Goal: Task Accomplishment & Management: Complete application form

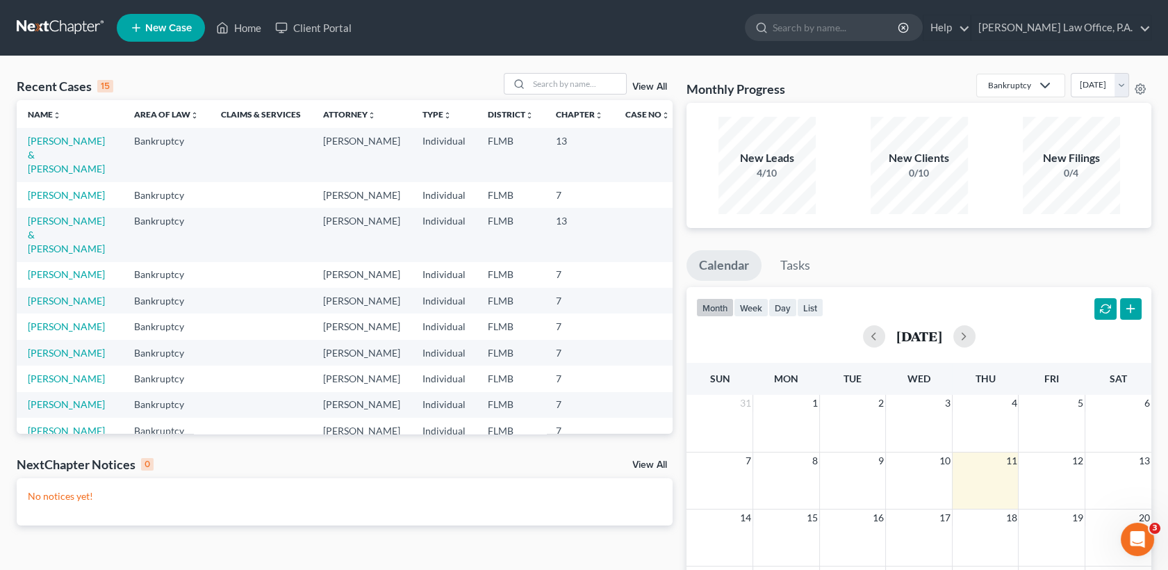
scroll to position [291, 0]
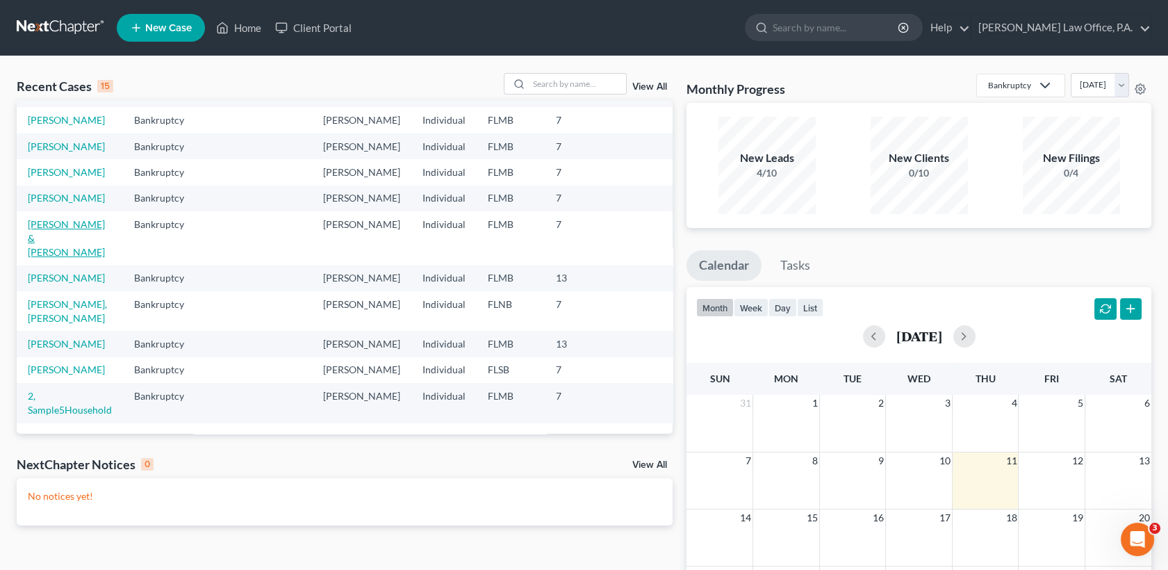
click at [58, 232] on link "[PERSON_NAME] & [PERSON_NAME]" at bounding box center [66, 238] width 77 height 40
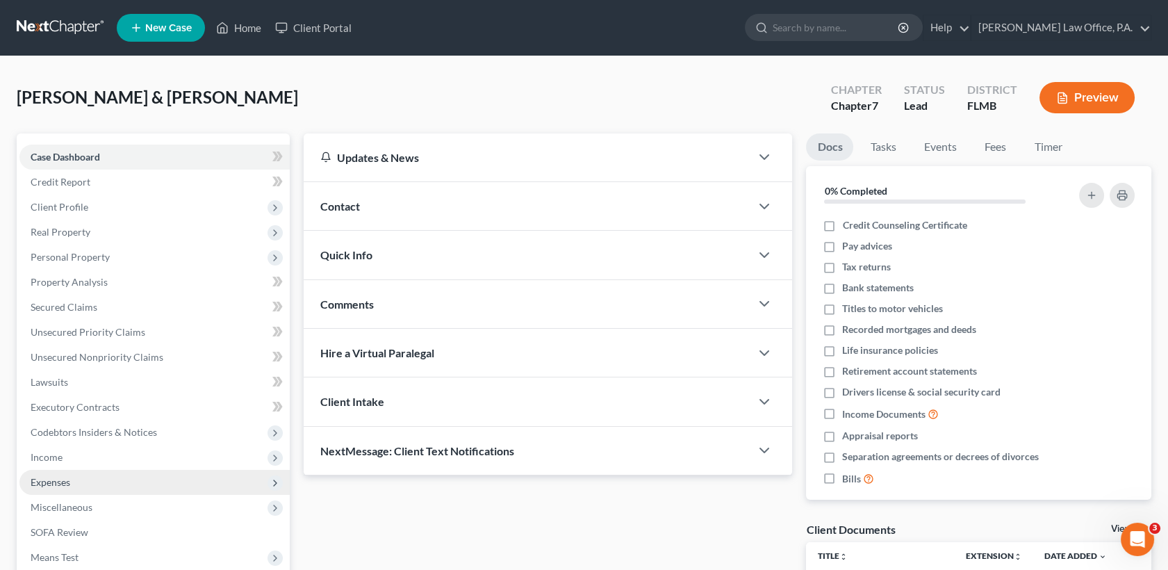
click at [108, 470] on span "Expenses" at bounding box center [154, 482] width 270 height 25
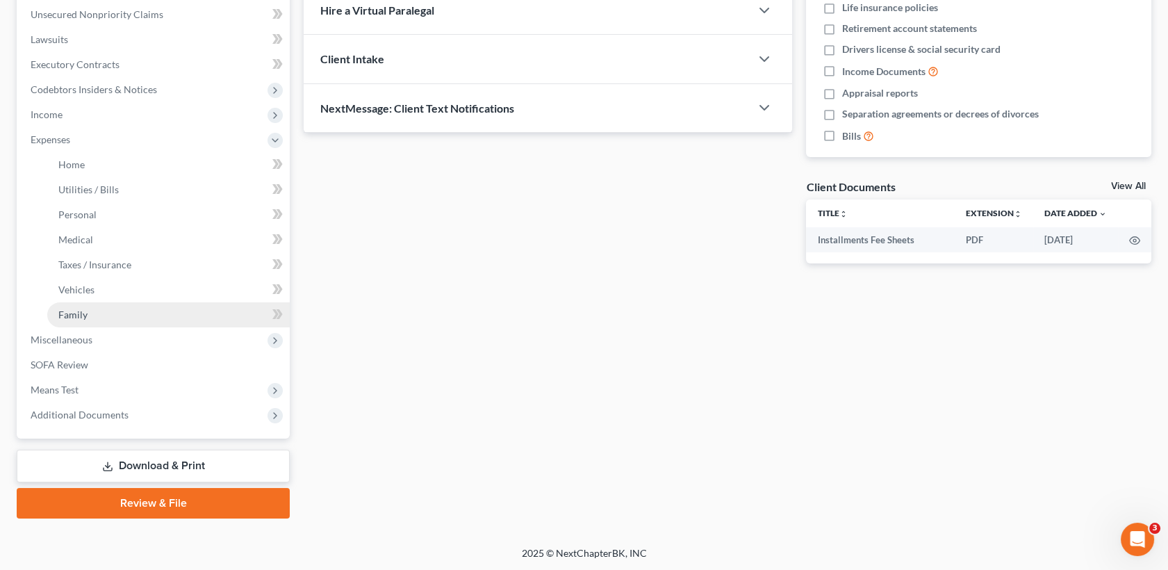
click at [203, 320] on link "Family" at bounding box center [168, 314] width 242 height 25
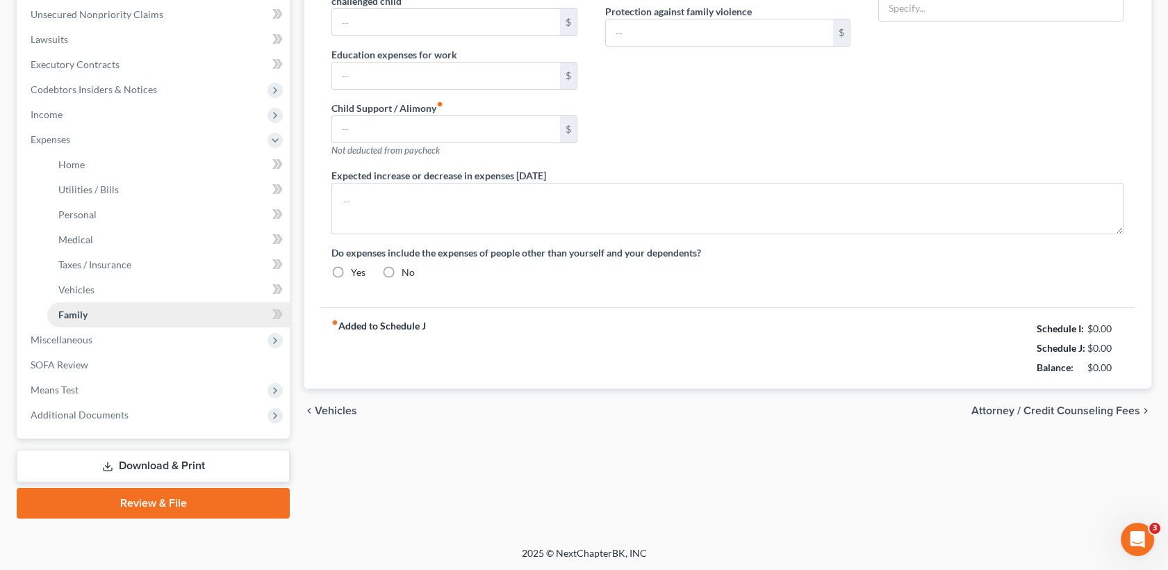
type input "0.00"
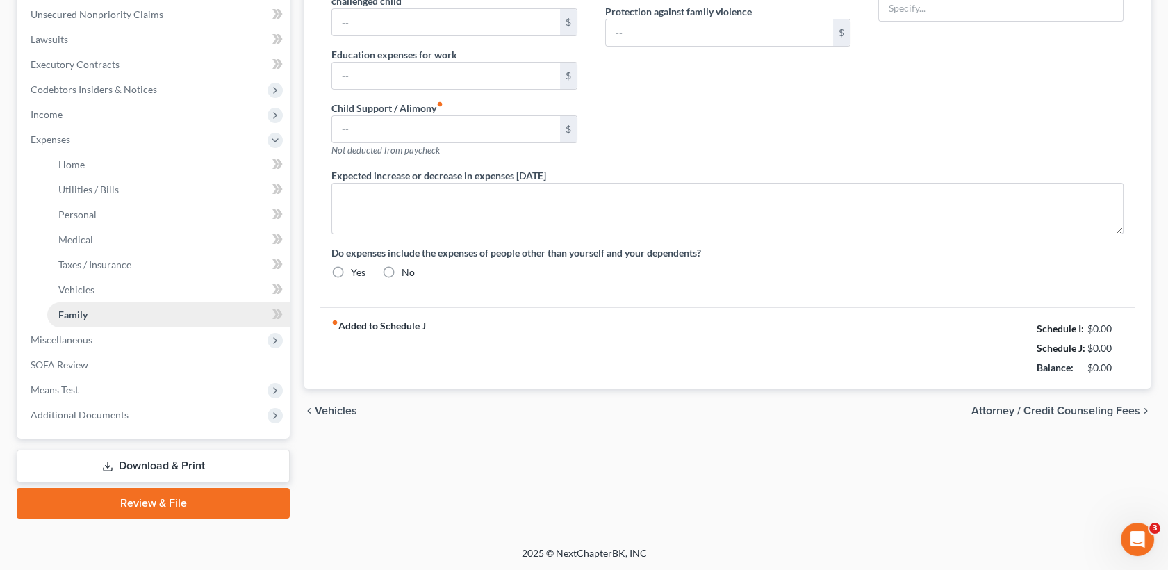
type input "0.00"
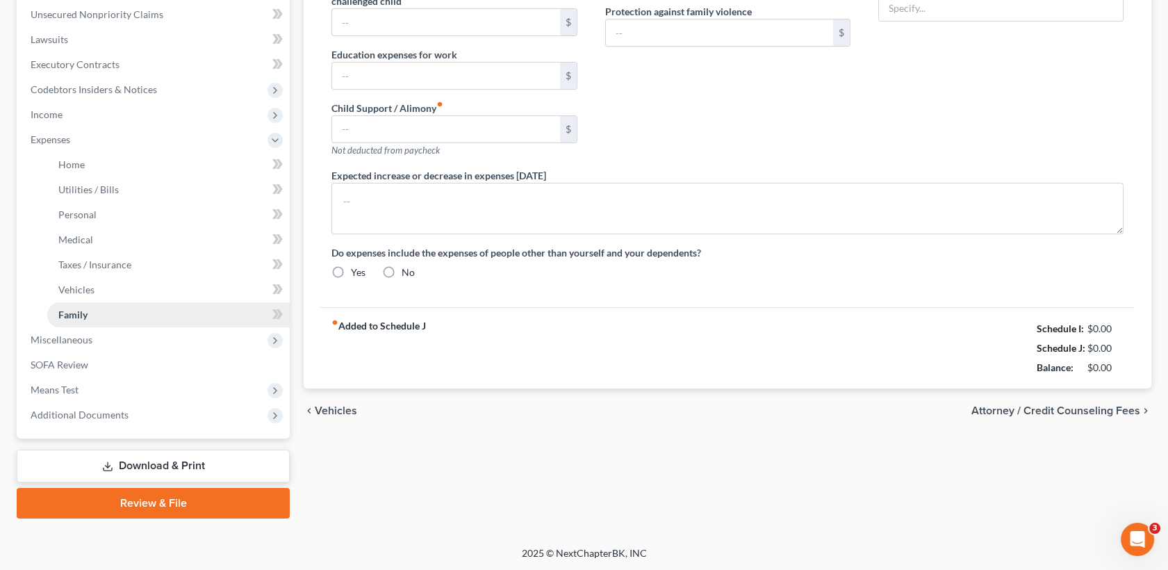
radio input "true"
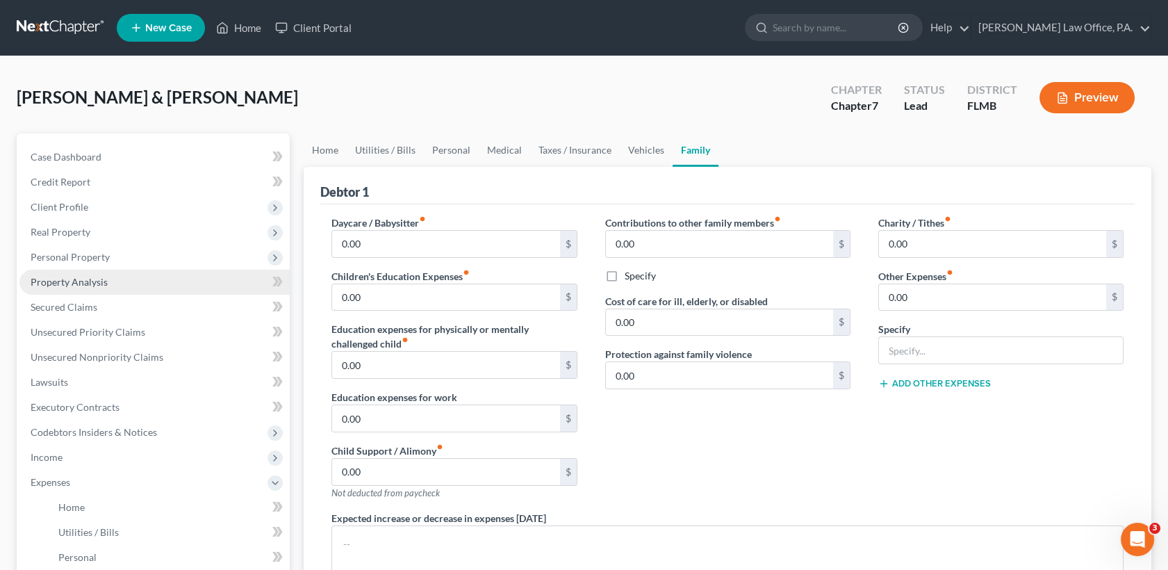
click at [85, 285] on span "Property Analysis" at bounding box center [69, 282] width 77 height 12
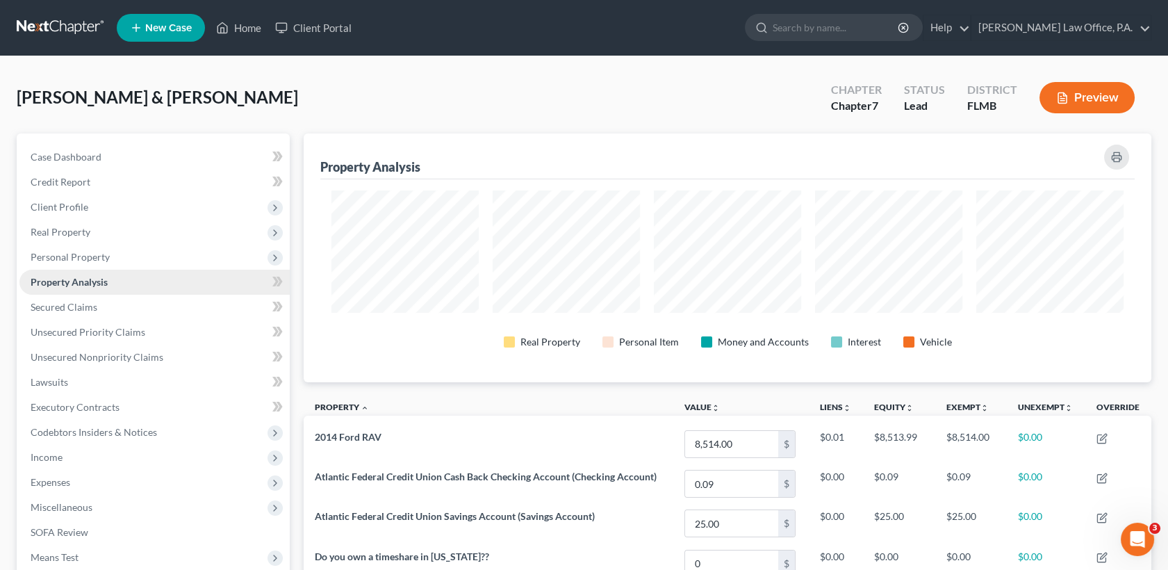
scroll to position [248, 847]
click at [131, 263] on span "Personal Property" at bounding box center [154, 257] width 270 height 25
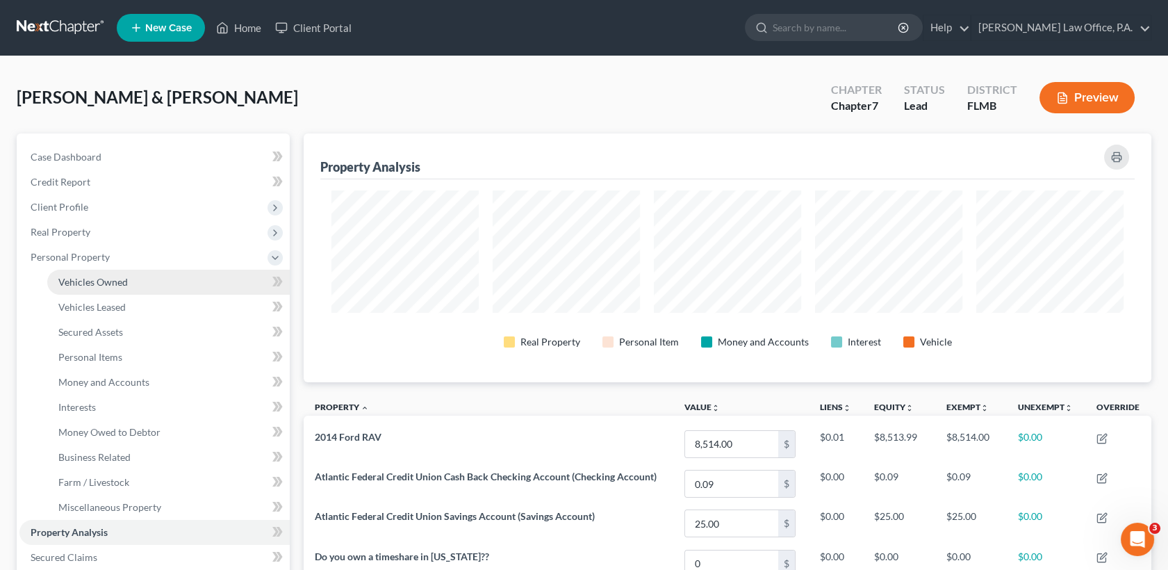
click at [134, 270] on link "Vehicles Owned" at bounding box center [168, 282] width 242 height 25
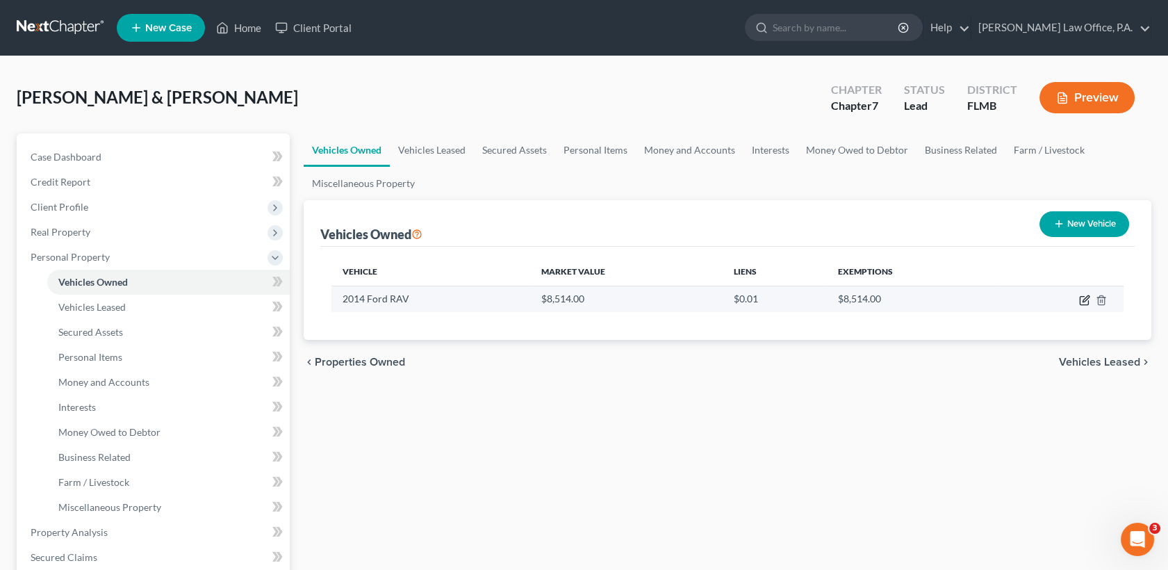
click at [1084, 298] on icon "button" at bounding box center [1084, 300] width 11 height 11
select select "0"
select select "12"
select select "2"
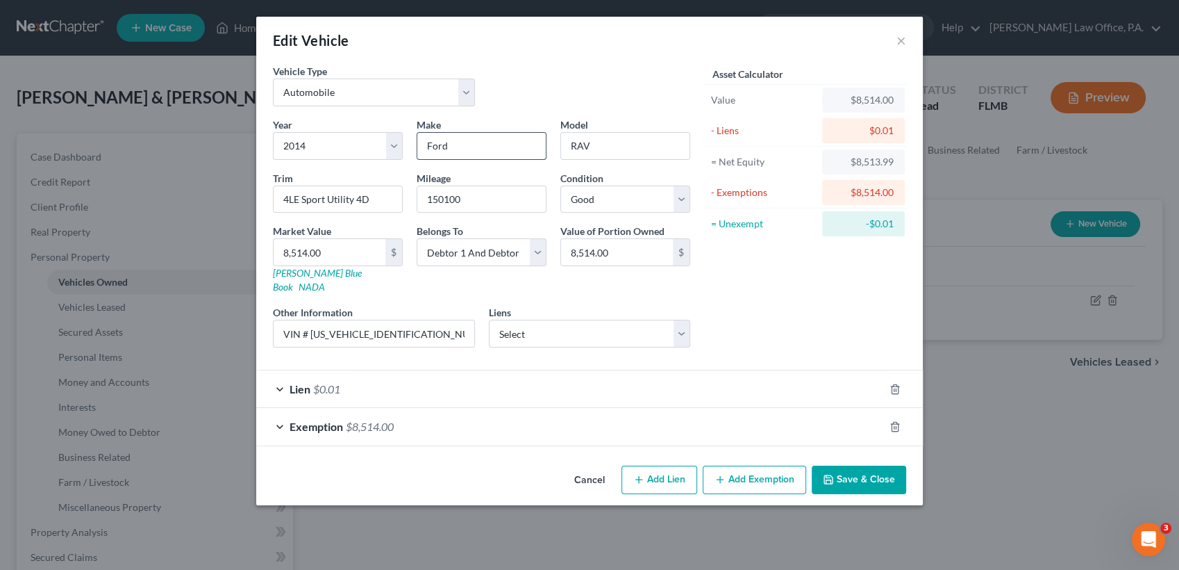
click at [458, 151] on input "Ford" at bounding box center [481, 146] width 129 height 26
click at [458, 150] on input "Ford" at bounding box center [481, 146] width 129 height 26
type input "F"
type input "Toyota"
click at [857, 306] on div "Asset Calculator Value $8,514.00 - Liens $0.01 = Net Equity $8,513.99 - Exempti…" at bounding box center [805, 211] width 216 height 295
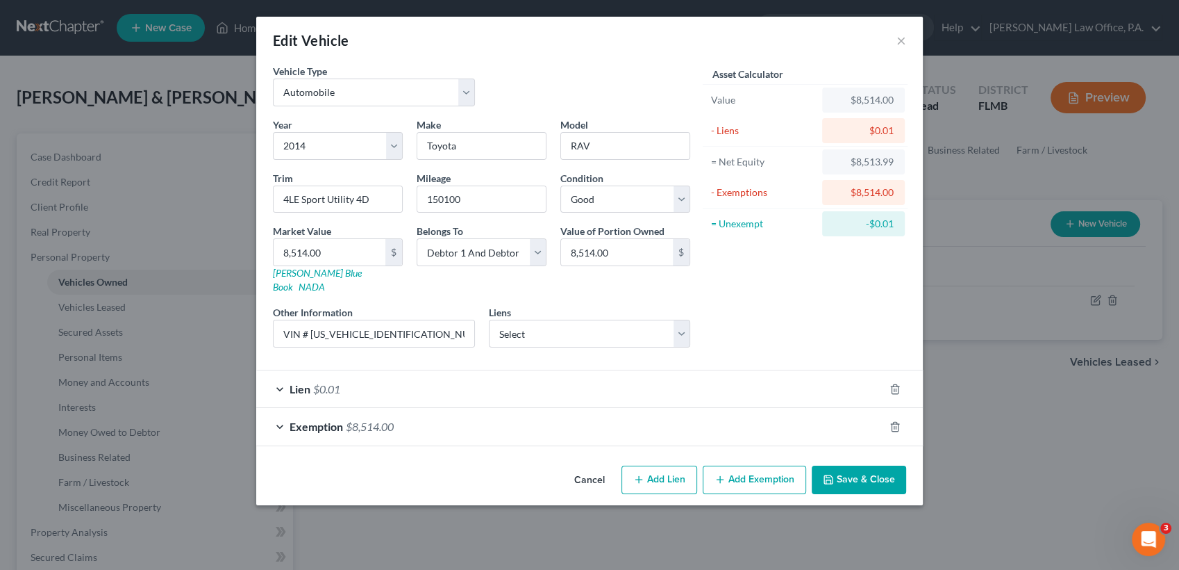
click at [843, 465] on button "Save & Close" at bounding box center [859, 479] width 94 height 29
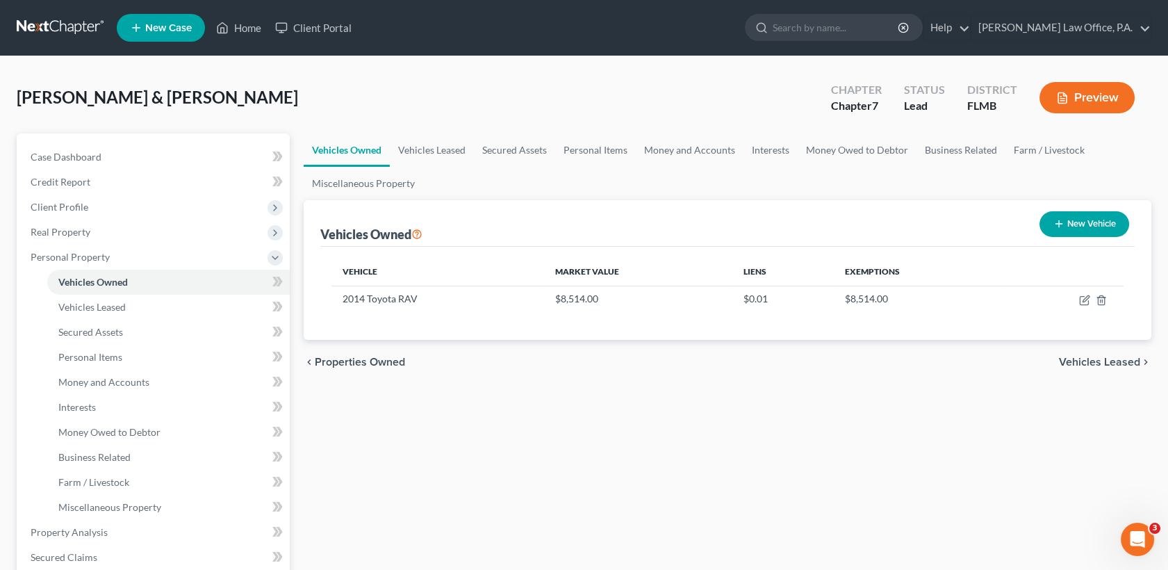
scroll to position [417, 0]
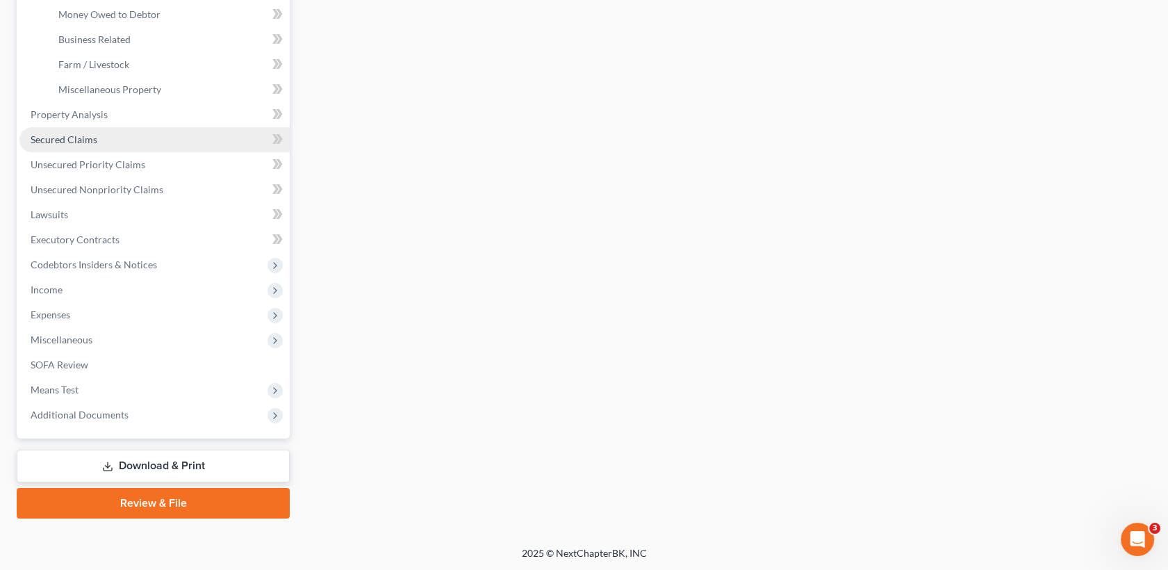
click at [168, 136] on link "Secured Claims" at bounding box center [154, 139] width 270 height 25
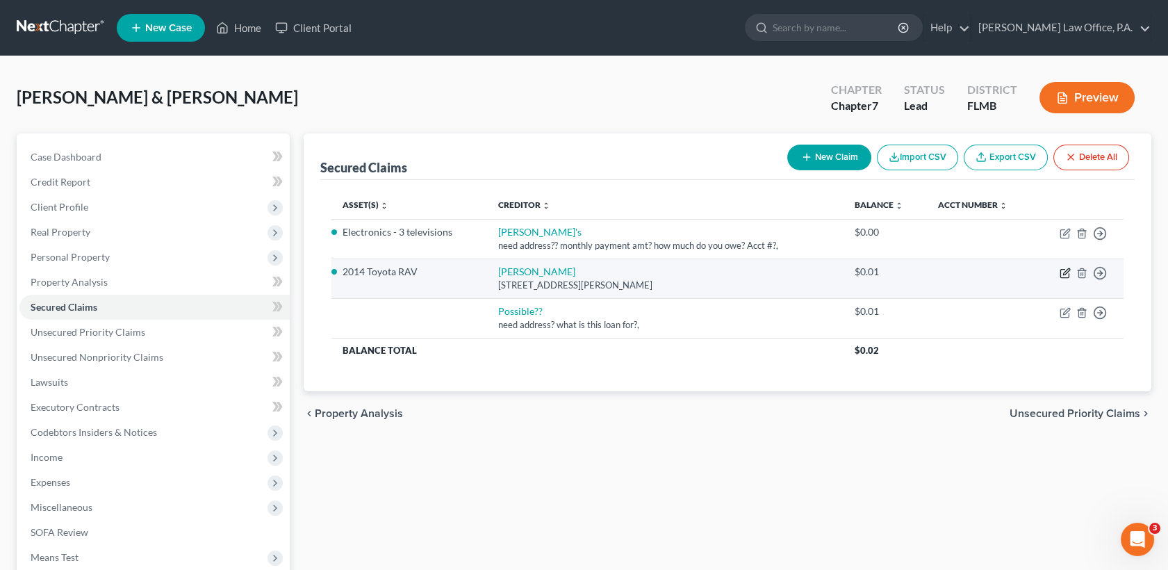
click at [1068, 272] on icon "button" at bounding box center [1064, 272] width 11 height 11
select select "9"
select select "2"
select select "0"
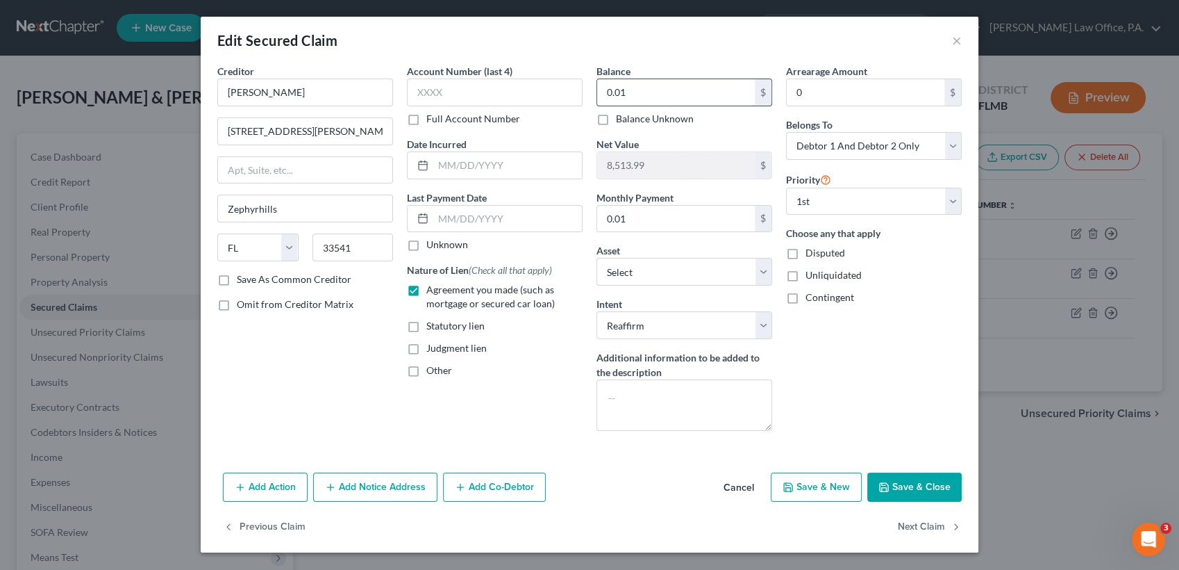
click at [651, 100] on input "0.01" at bounding box center [676, 92] width 158 height 26
type input "3,470"
click at [670, 213] on input "0.01" at bounding box center [676, 219] width 158 height 26
type input "250"
click at [903, 480] on button "Save & Close" at bounding box center [915, 486] width 94 height 29
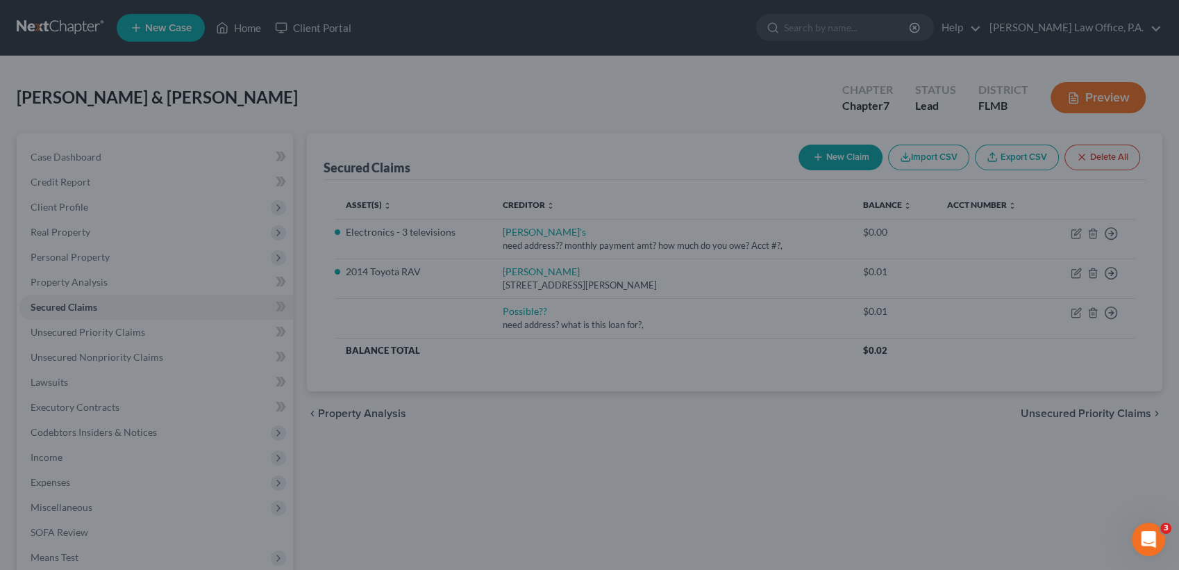
type input "3,470.00"
type input "5,044.00"
type input "250.00"
select select "21"
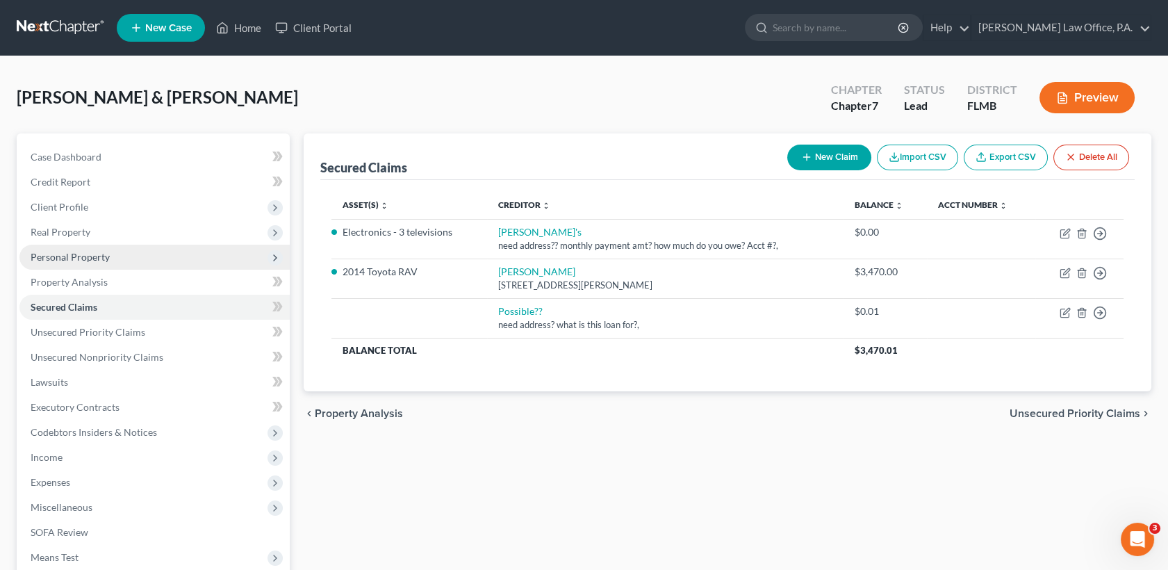
click at [95, 259] on span "Personal Property" at bounding box center [70, 257] width 79 height 12
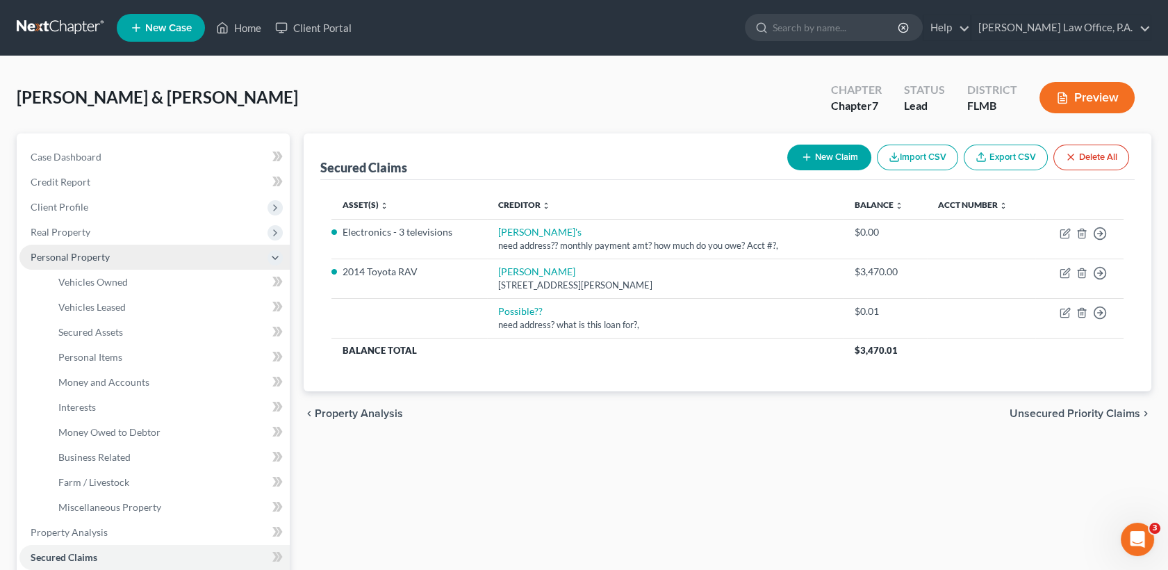
click at [96, 259] on span "Personal Property" at bounding box center [70, 257] width 79 height 12
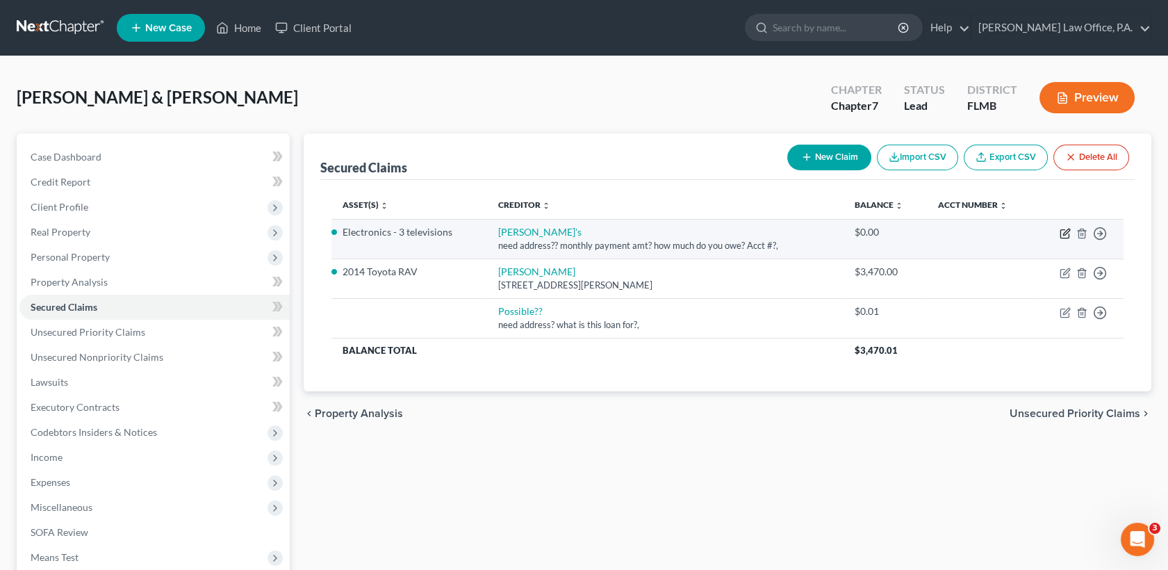
click at [1065, 231] on icon "button" at bounding box center [1066, 232] width 6 height 6
select select "2"
select select "0"
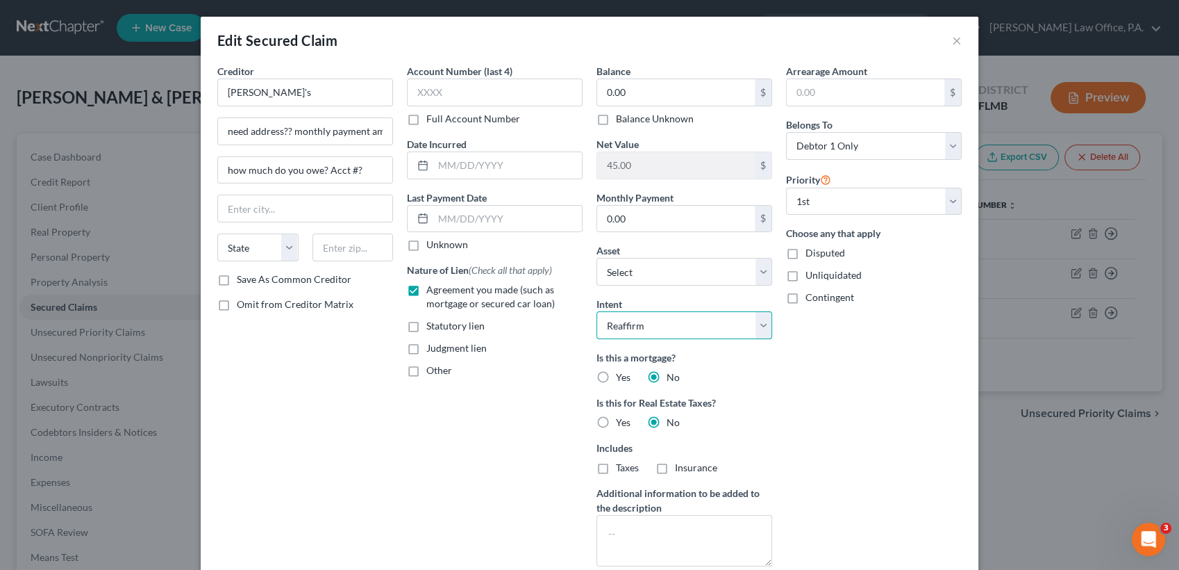
click at [750, 326] on select "Select Surrender Redeem Reaffirm Avoid Other" at bounding box center [685, 325] width 176 height 28
select select "0"
click at [597, 311] on select "Select Surrender Redeem Reaffirm Avoid Other" at bounding box center [685, 325] width 176 height 28
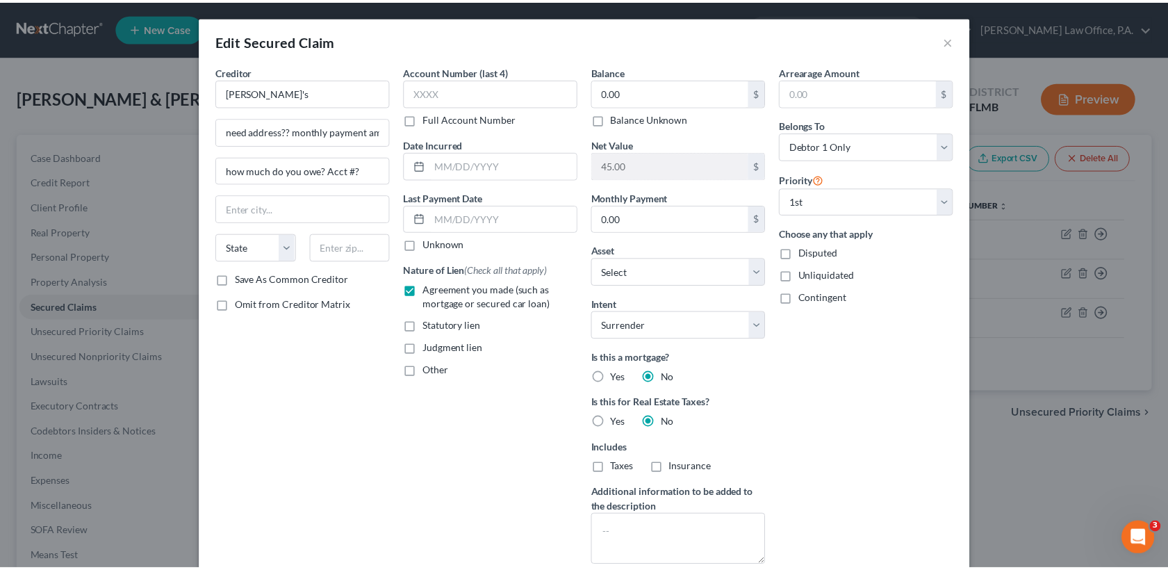
scroll to position [133, 0]
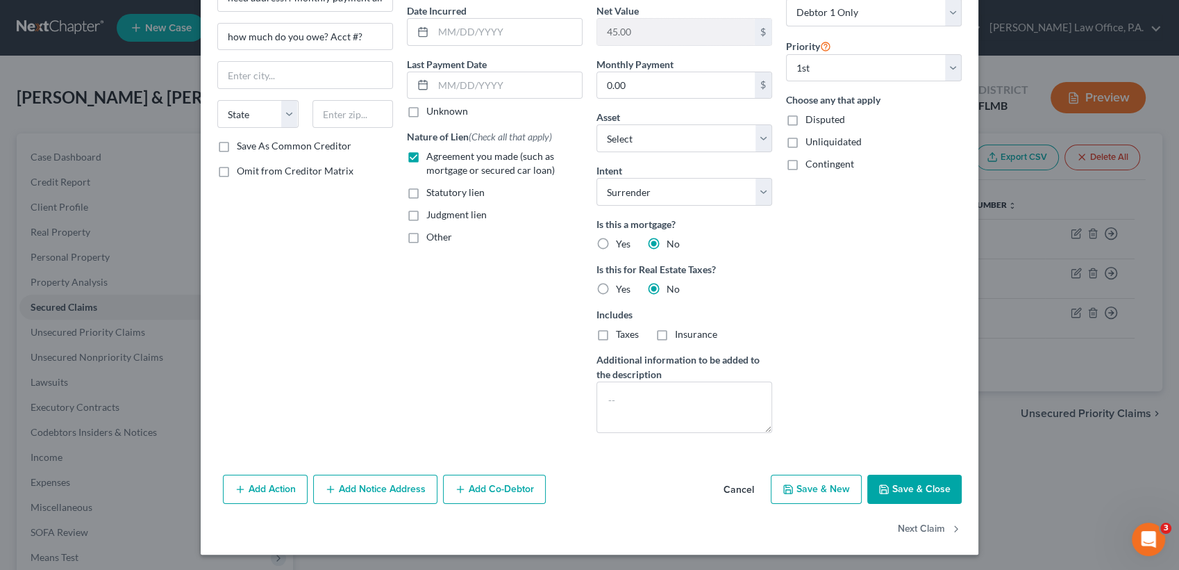
click at [922, 491] on button "Save & Close" at bounding box center [915, 488] width 94 height 29
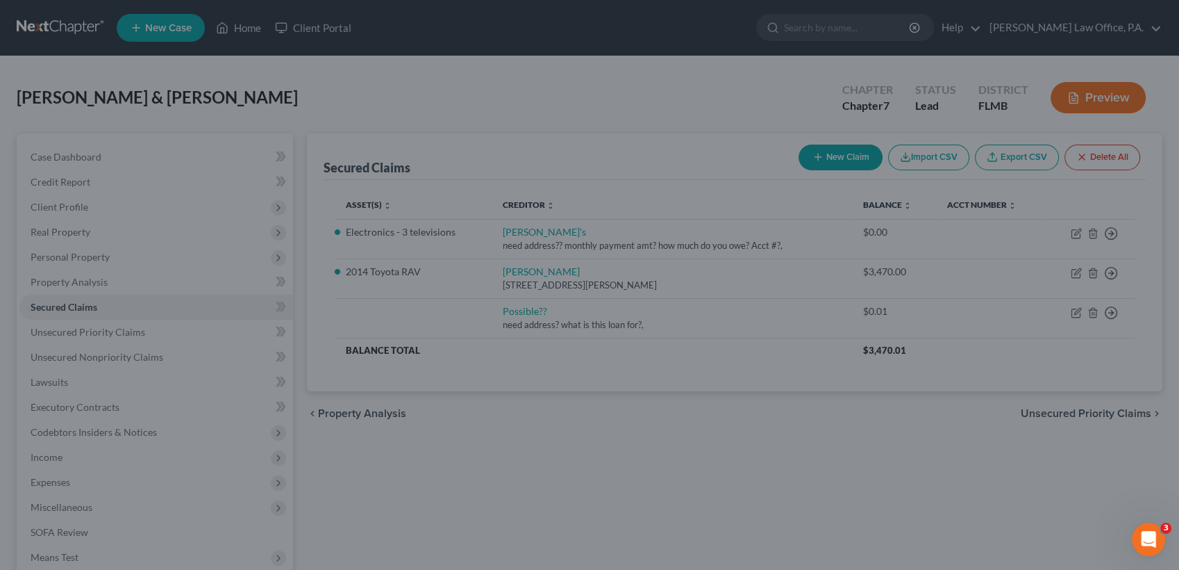
select select "5"
type input "0"
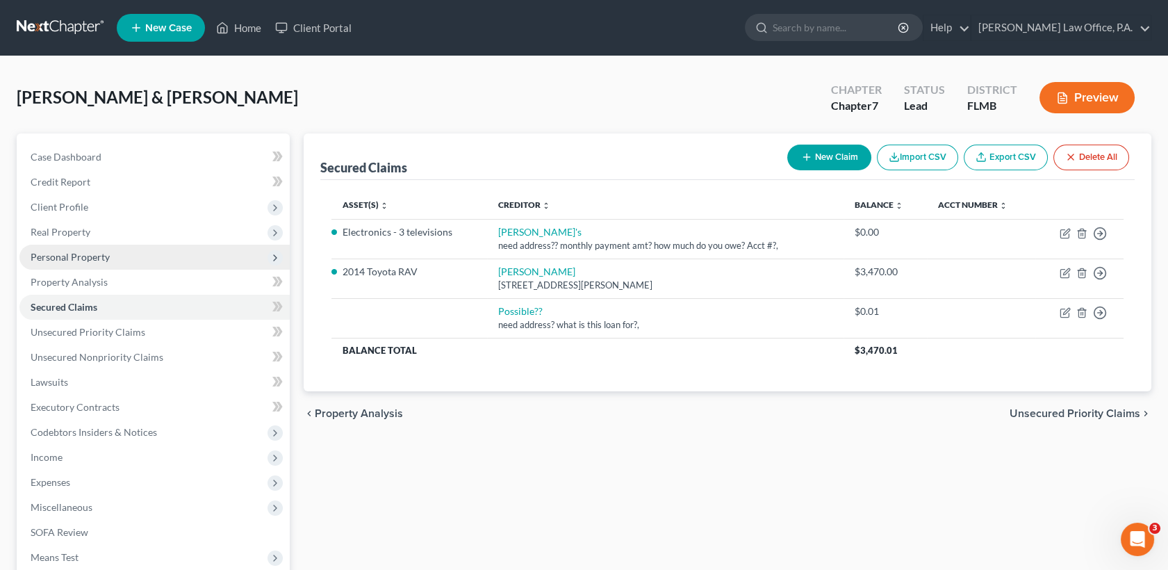
click at [97, 260] on span "Personal Property" at bounding box center [70, 257] width 79 height 12
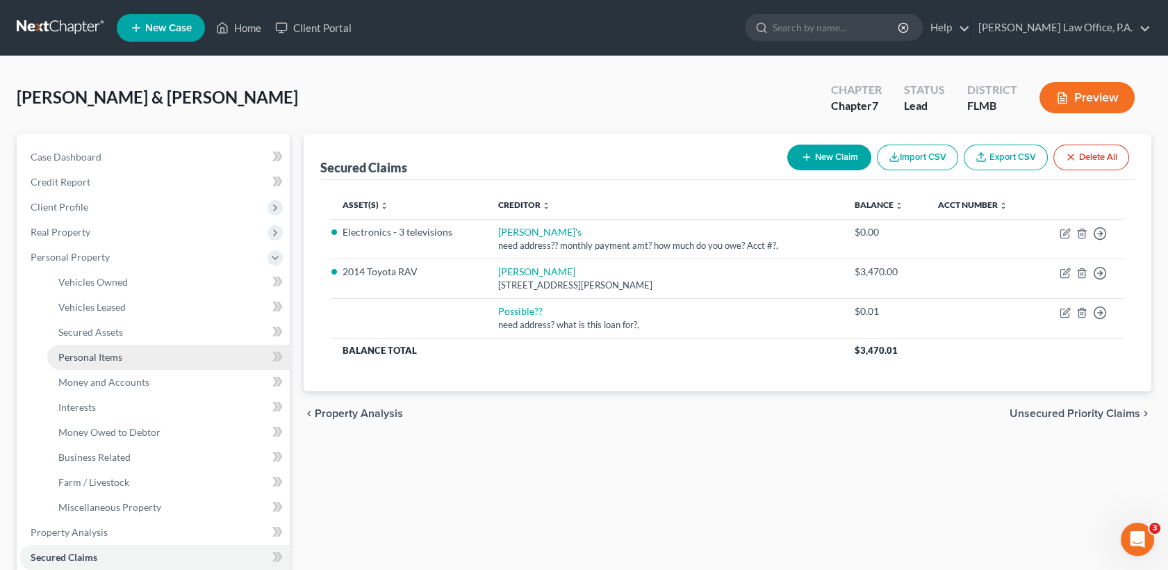
click at [117, 353] on span "Personal Items" at bounding box center [90, 357] width 64 height 12
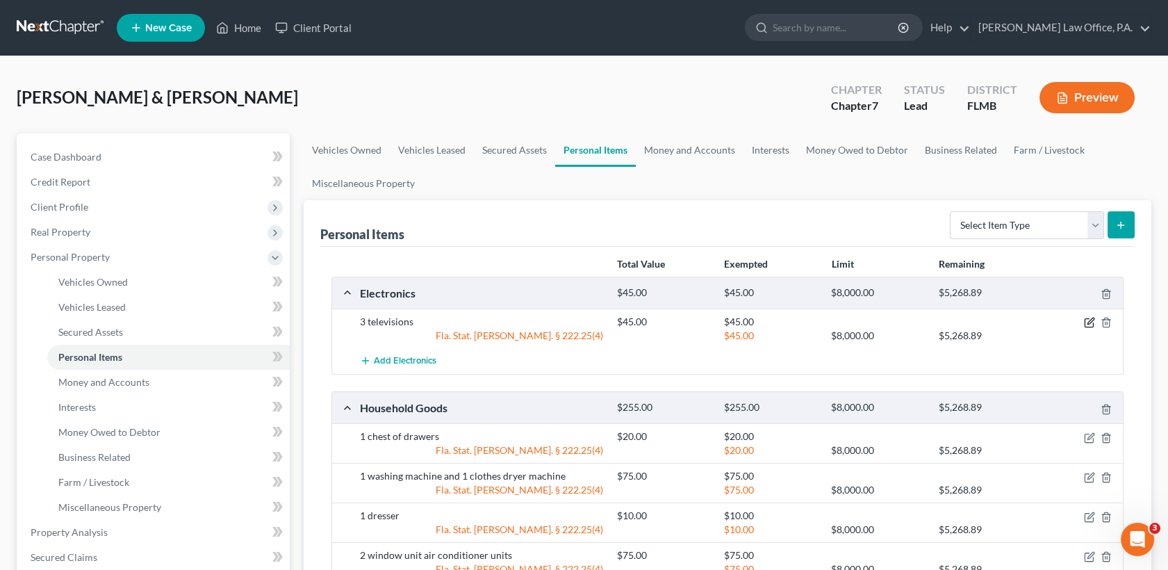
click at [1088, 320] on icon "button" at bounding box center [1089, 322] width 11 height 11
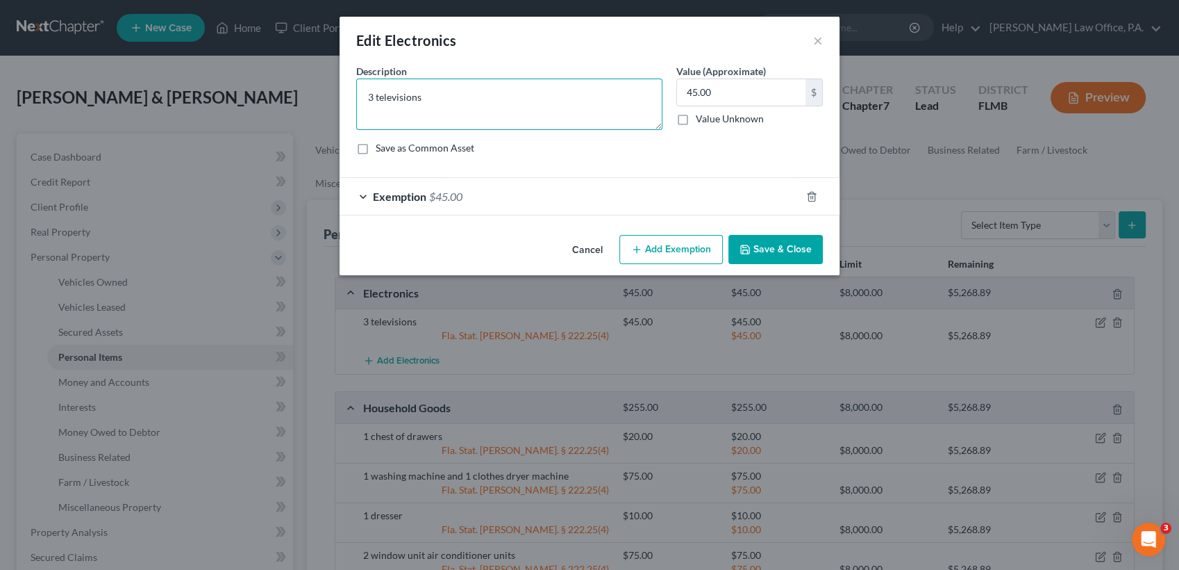
drag, startPoint x: 377, startPoint y: 104, endPoint x: 354, endPoint y: 101, distance: 23.1
click at [354, 101] on div "Description * 3 televisions" at bounding box center [509, 97] width 320 height 66
type textarea "2 televisions"
click at [795, 262] on button "Save & Close" at bounding box center [776, 249] width 94 height 29
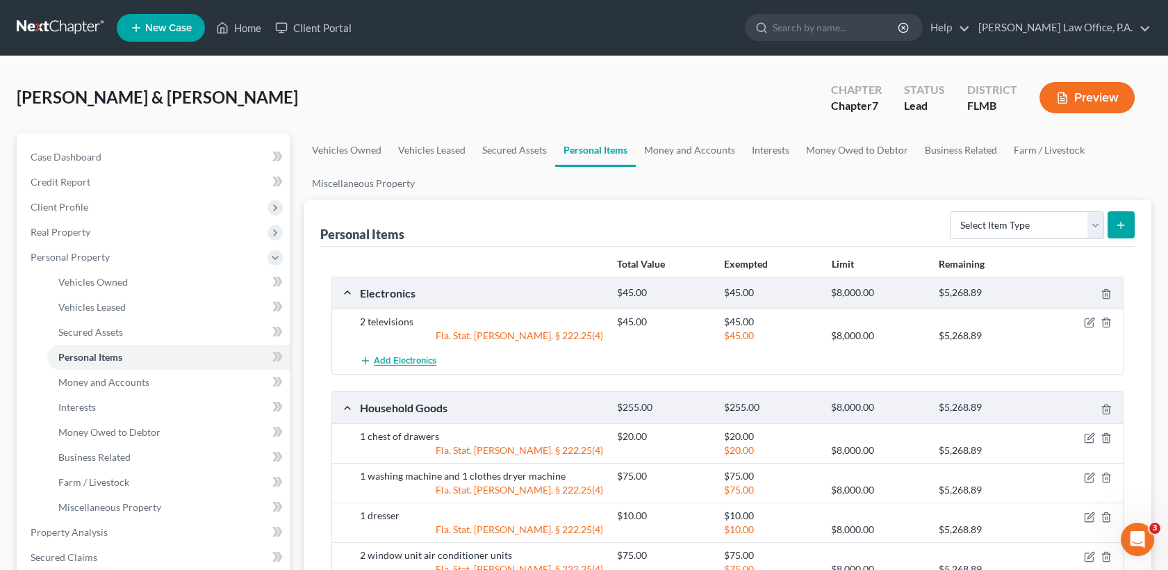
click at [406, 359] on span "Add Electronics" at bounding box center [405, 361] width 63 height 11
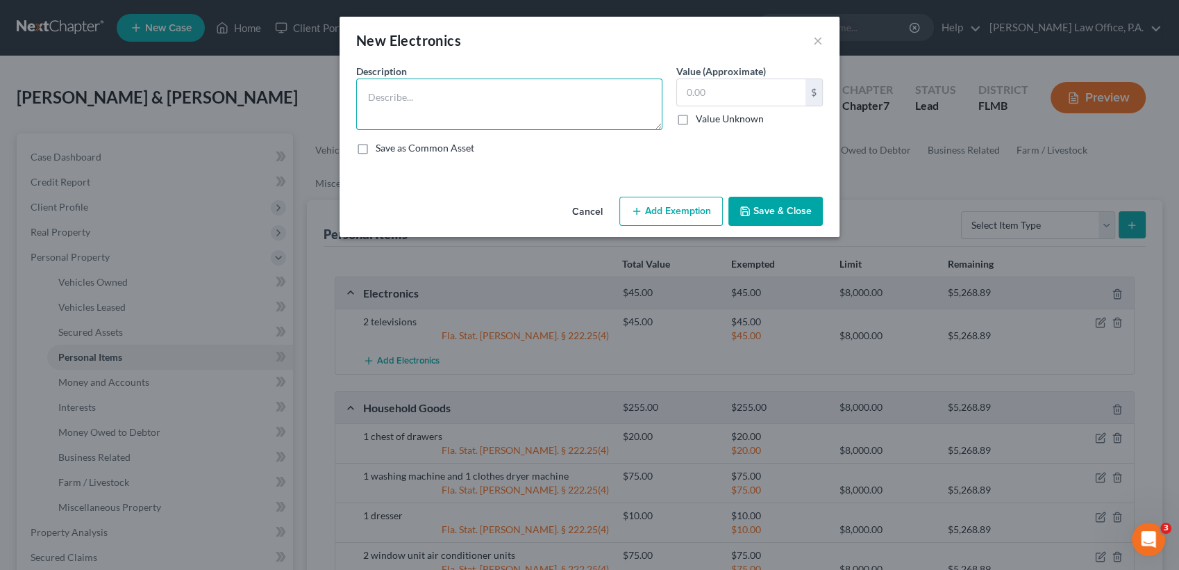
click at [467, 92] on textarea at bounding box center [509, 103] width 306 height 51
type textarea "1v teevision"
click at [729, 87] on input "text" at bounding box center [741, 92] width 129 height 26
type input "15"
click at [376, 103] on textarea "1v television" at bounding box center [509, 103] width 306 height 51
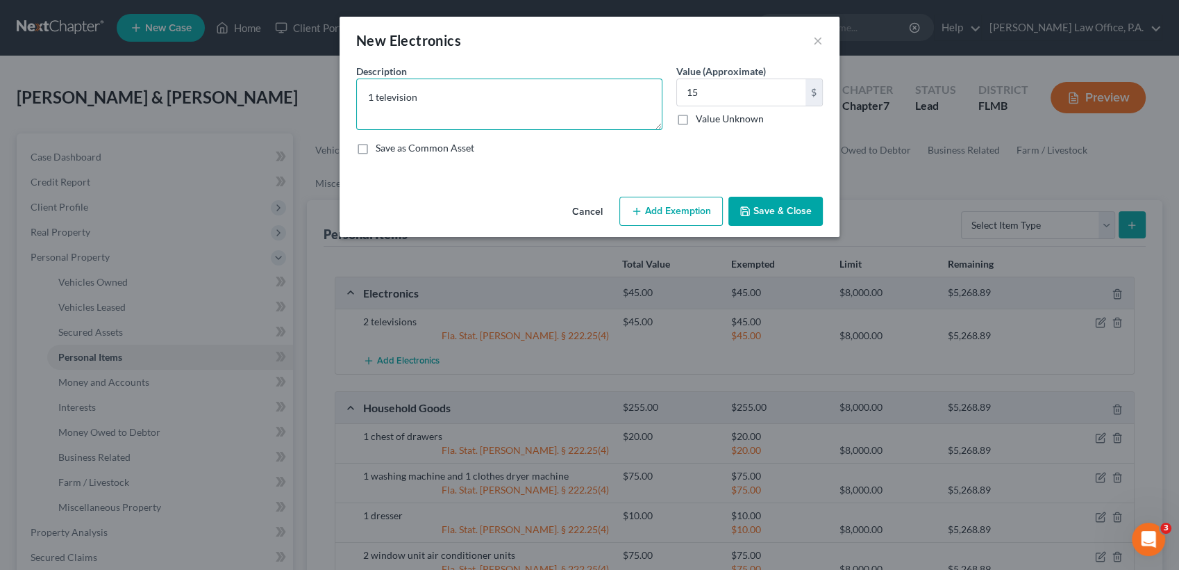
type textarea "1 television"
click at [793, 215] on button "Save & Close" at bounding box center [776, 211] width 94 height 29
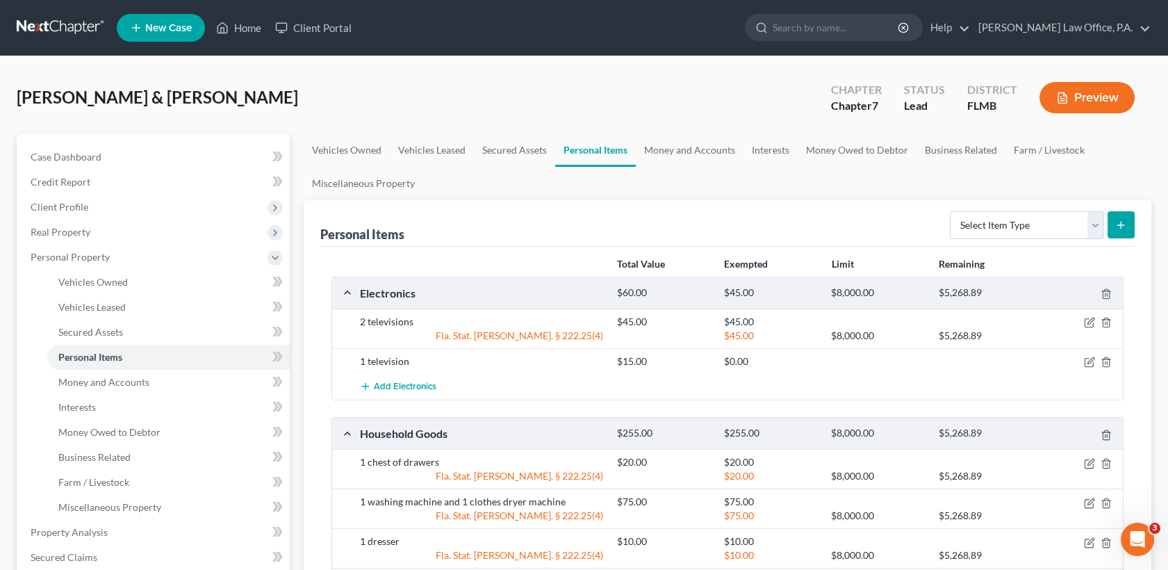
scroll to position [417, 0]
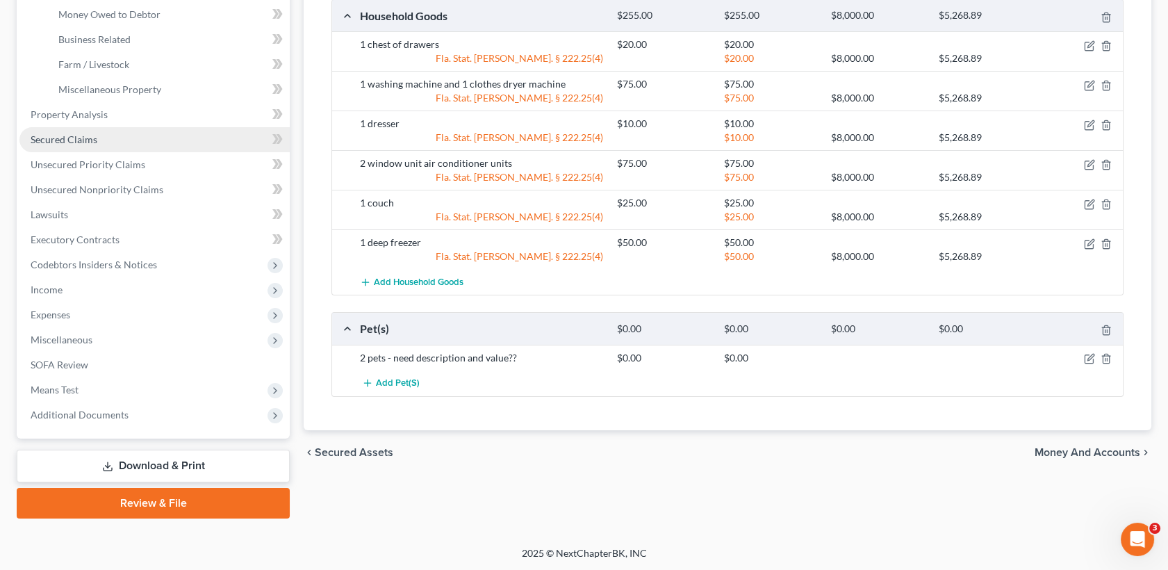
click at [110, 133] on link "Secured Claims" at bounding box center [154, 139] width 270 height 25
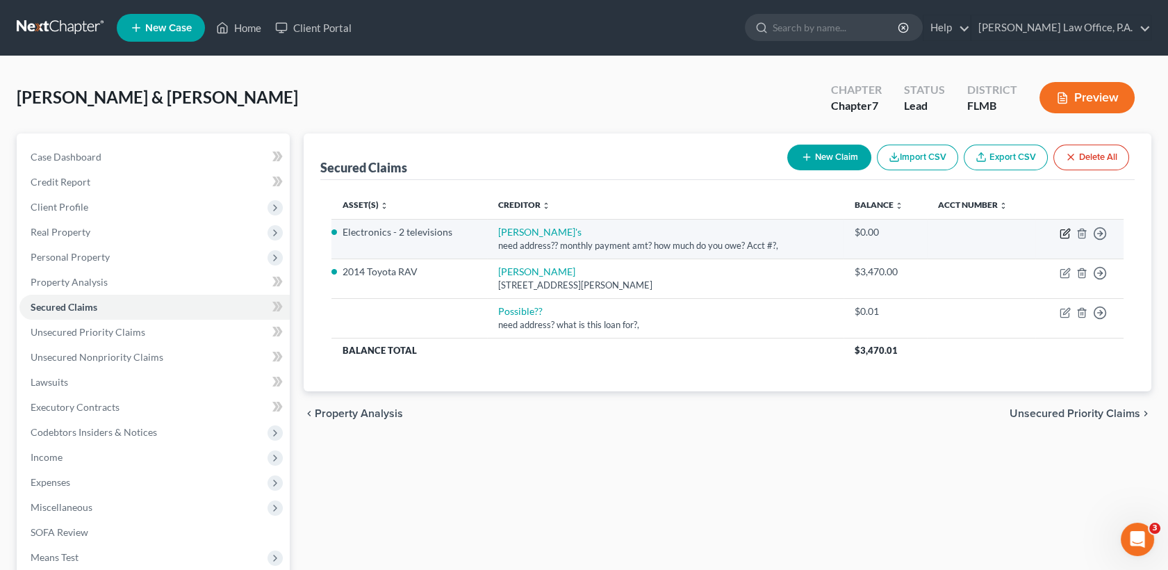
click at [1067, 232] on icon "button" at bounding box center [1066, 232] width 6 height 6
select select "0"
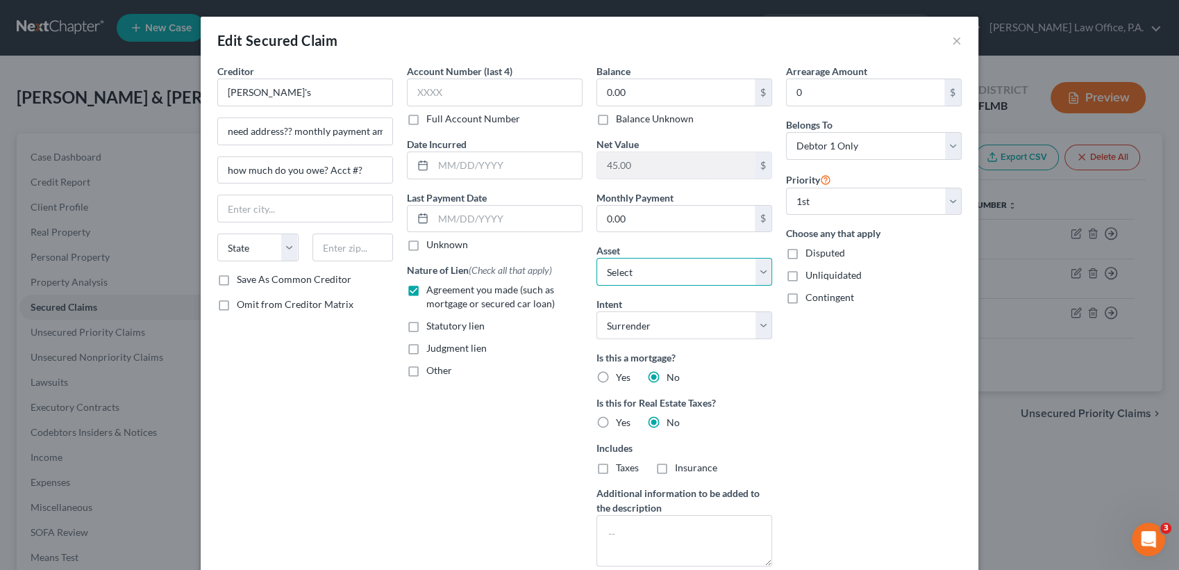
click at [656, 274] on select "Select Other Multiple Assets Or a timeshare in [GEOGRAPHIC_DATA]?? - $0.0 House…" at bounding box center [685, 272] width 176 height 28
select select "22"
click at [597, 258] on select "Select Other Multiple Assets Or a timeshare in [GEOGRAPHIC_DATA]?? - $0.0 House…" at bounding box center [685, 272] width 176 height 28
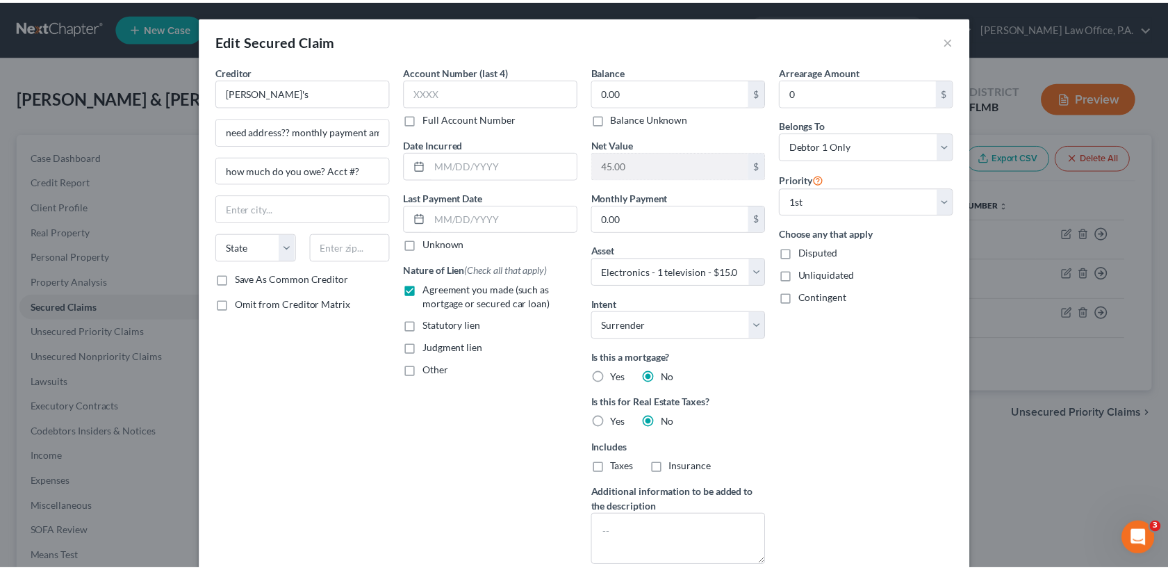
scroll to position [124, 0]
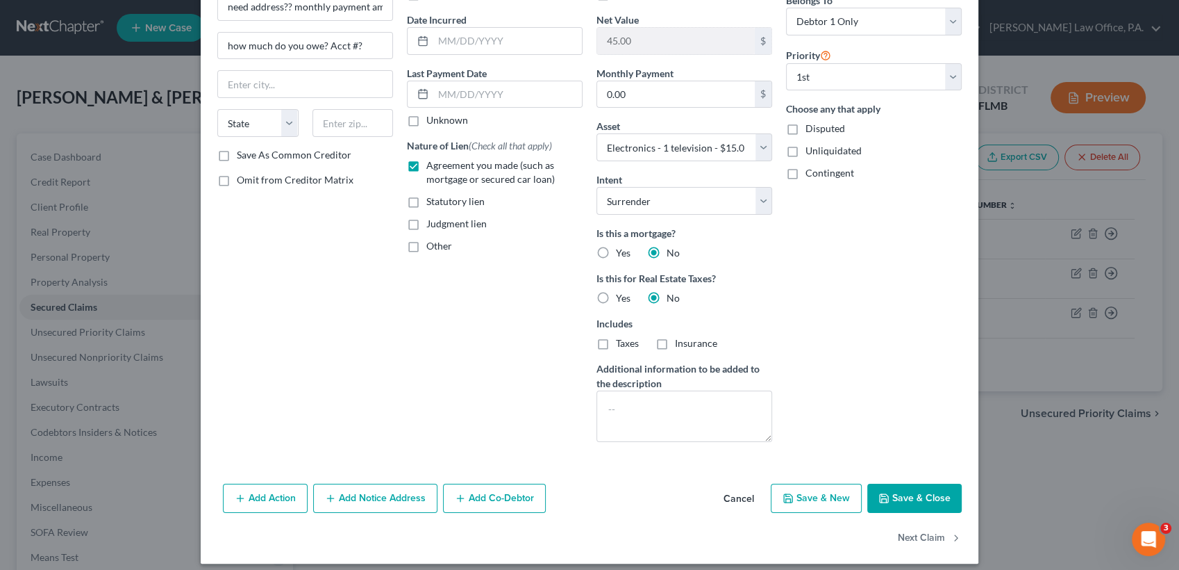
click at [933, 491] on button "Save & Close" at bounding box center [915, 497] width 94 height 29
select select
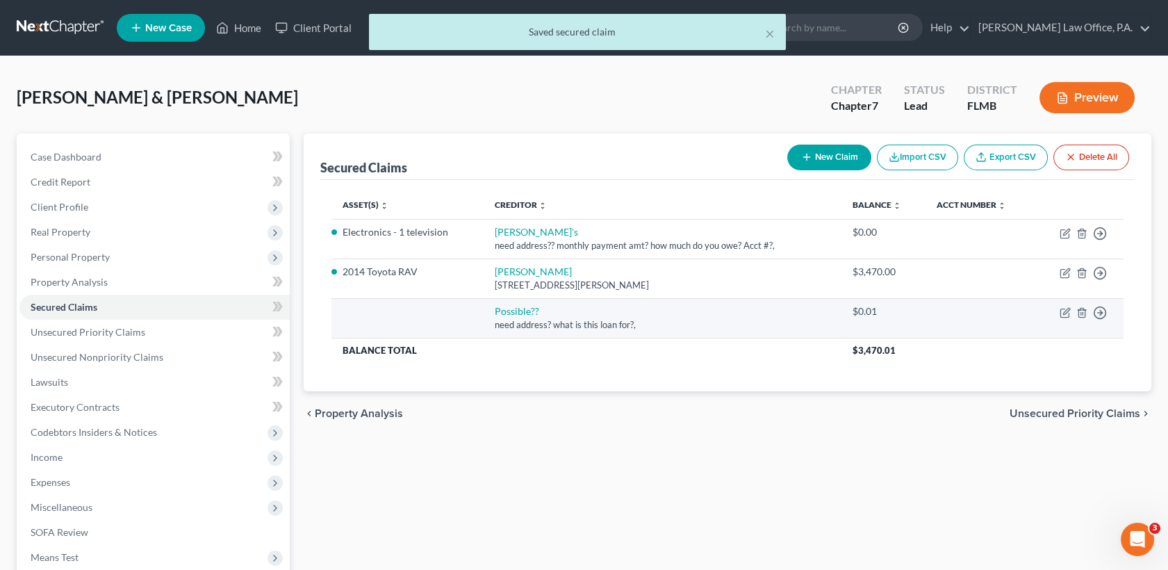
click at [695, 319] on div "need address? what is this loan for?," at bounding box center [662, 324] width 336 height 13
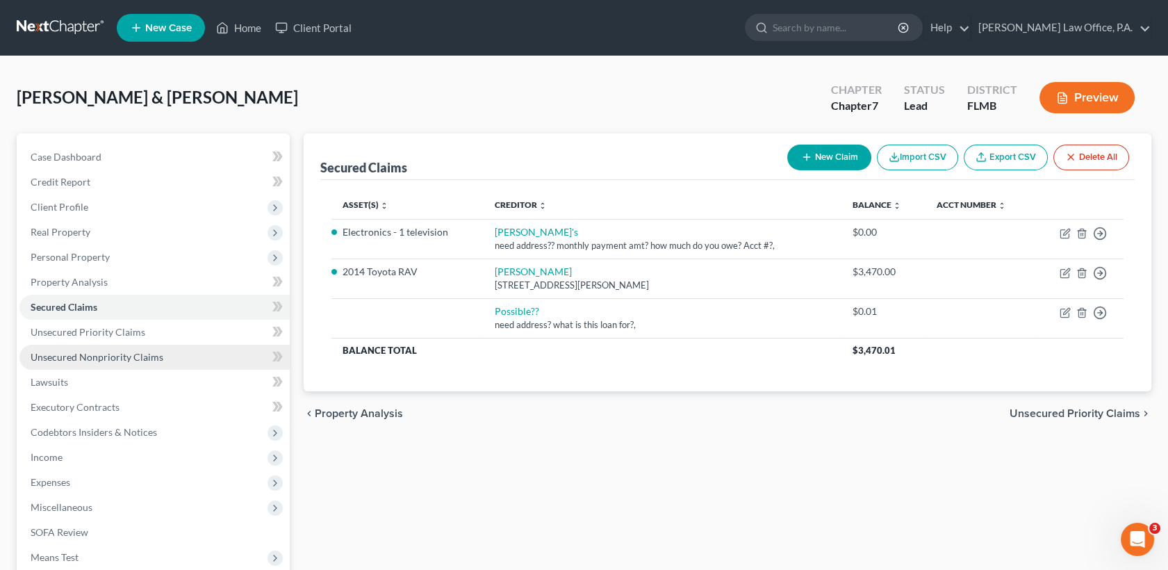
click at [94, 356] on span "Unsecured Nonpriority Claims" at bounding box center [97, 357] width 133 height 12
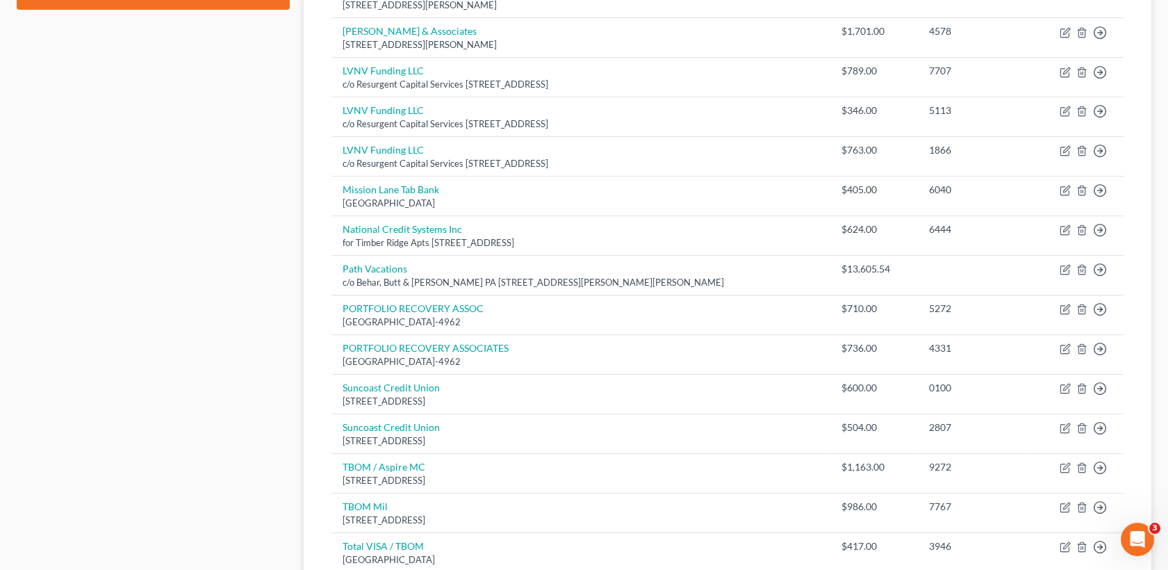
scroll to position [714, 0]
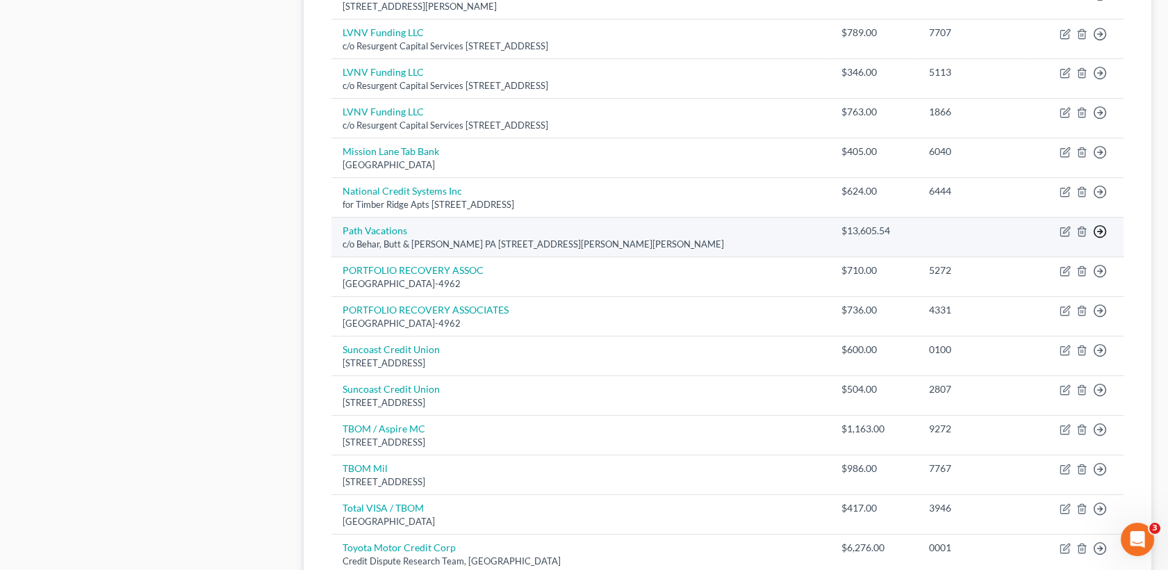
click at [1095, 226] on icon "button" at bounding box center [1100, 231] width 14 height 14
click at [1052, 237] on link "Move to D" at bounding box center [1036, 243] width 116 height 24
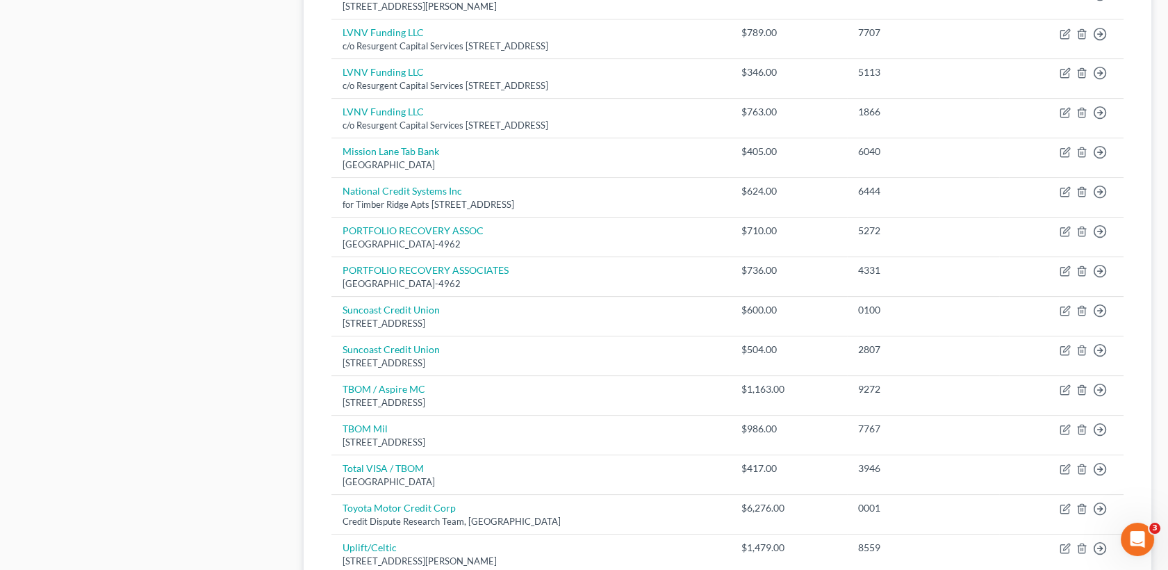
scroll to position [905, 0]
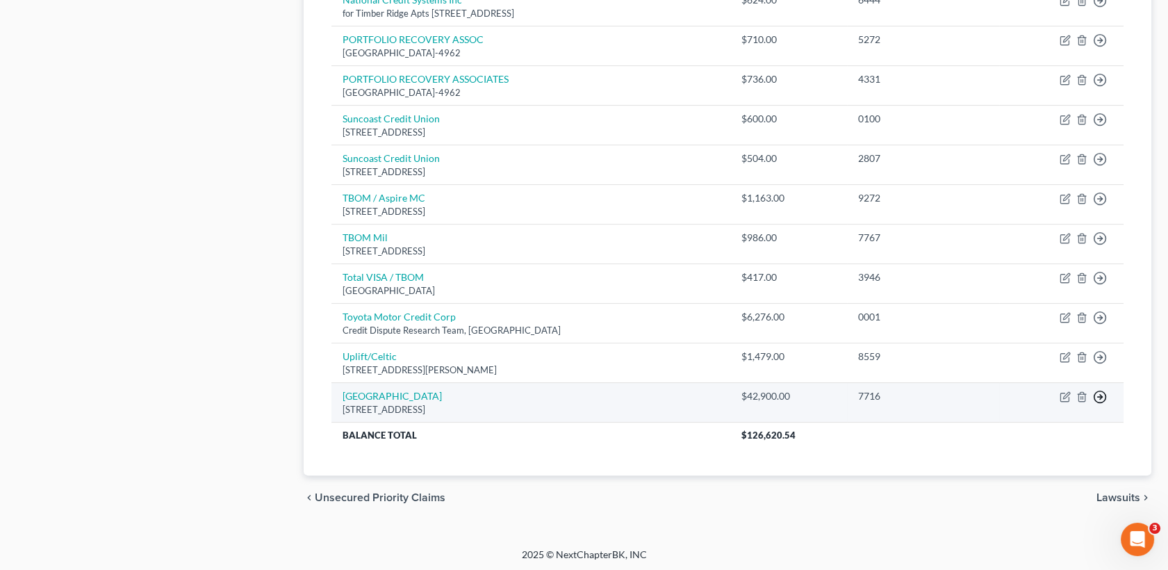
click at [1099, 395] on icon "button" at bounding box center [1100, 397] width 14 height 14
click at [1043, 403] on link "Move to D" at bounding box center [1036, 408] width 116 height 24
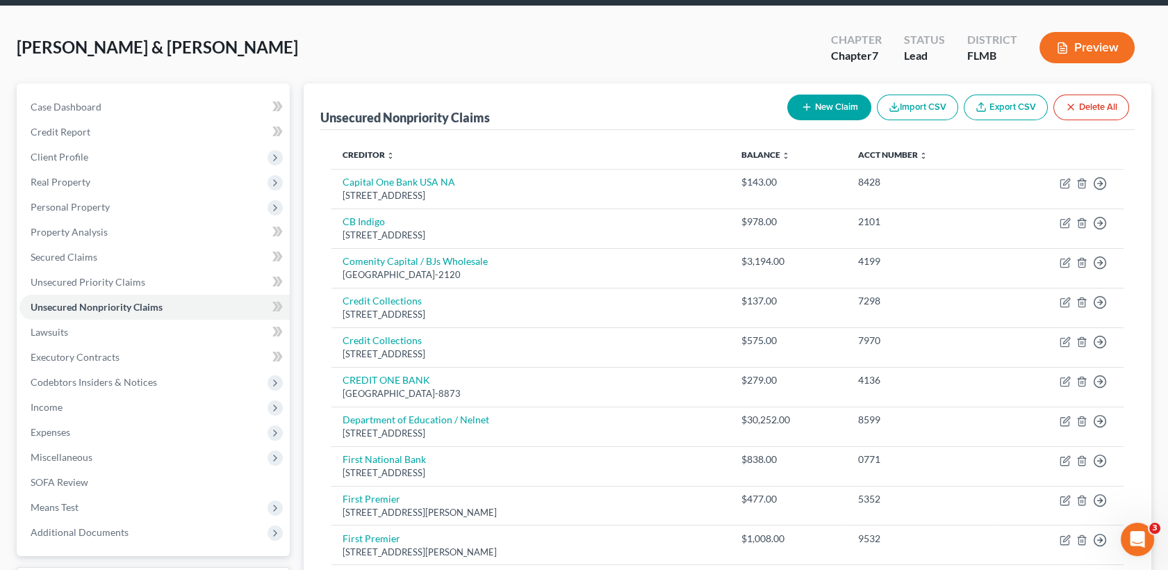
scroll to position [101, 0]
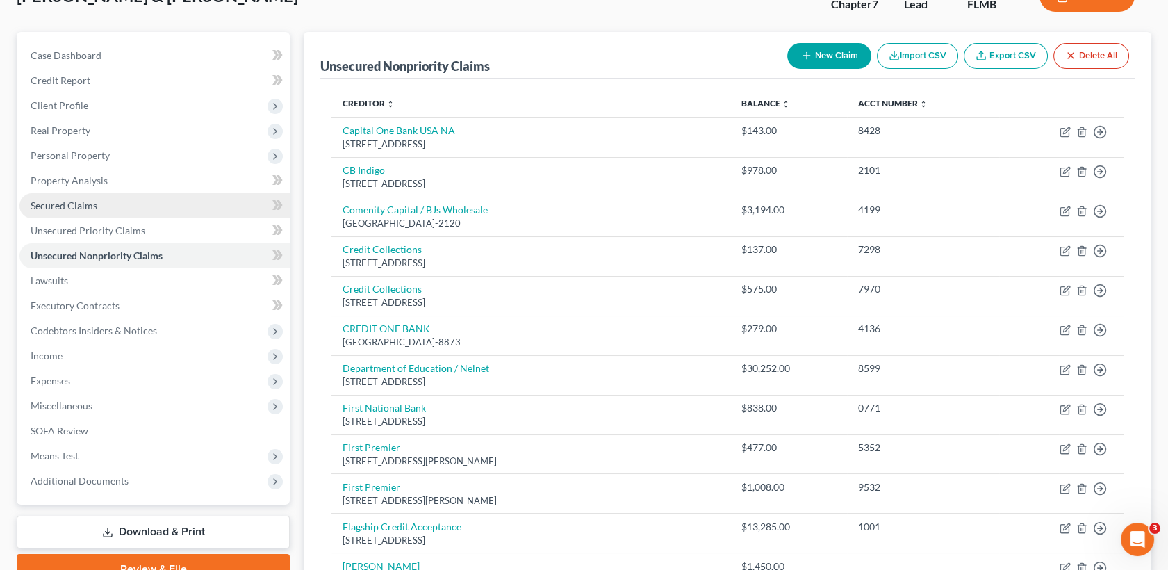
click at [108, 208] on link "Secured Claims" at bounding box center [154, 205] width 270 height 25
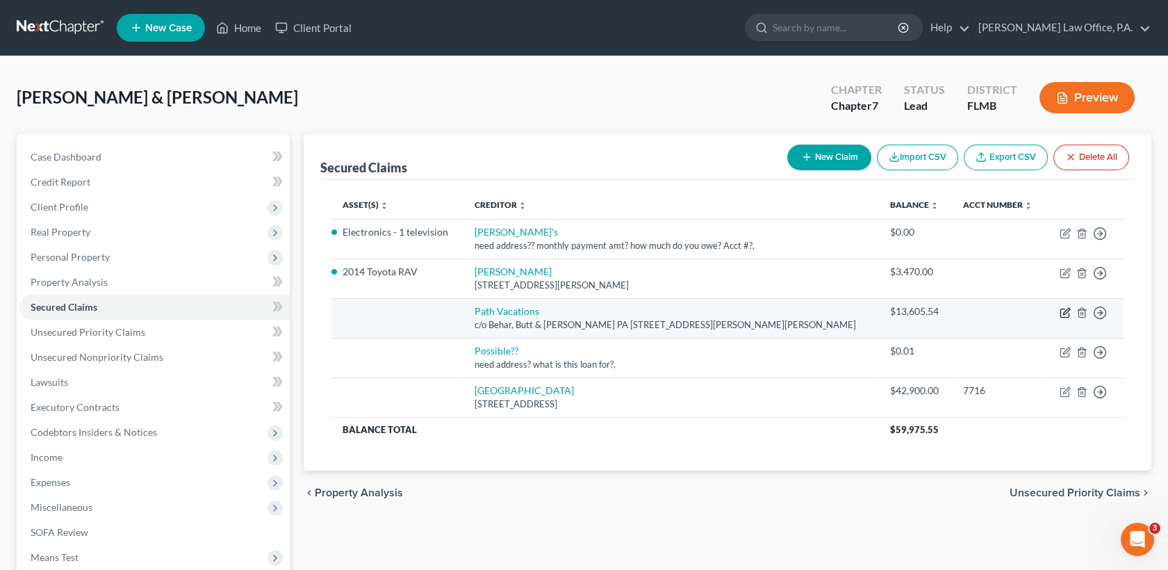
click at [1065, 313] on icon "button" at bounding box center [1066, 311] width 6 height 6
select select "9"
select select "2"
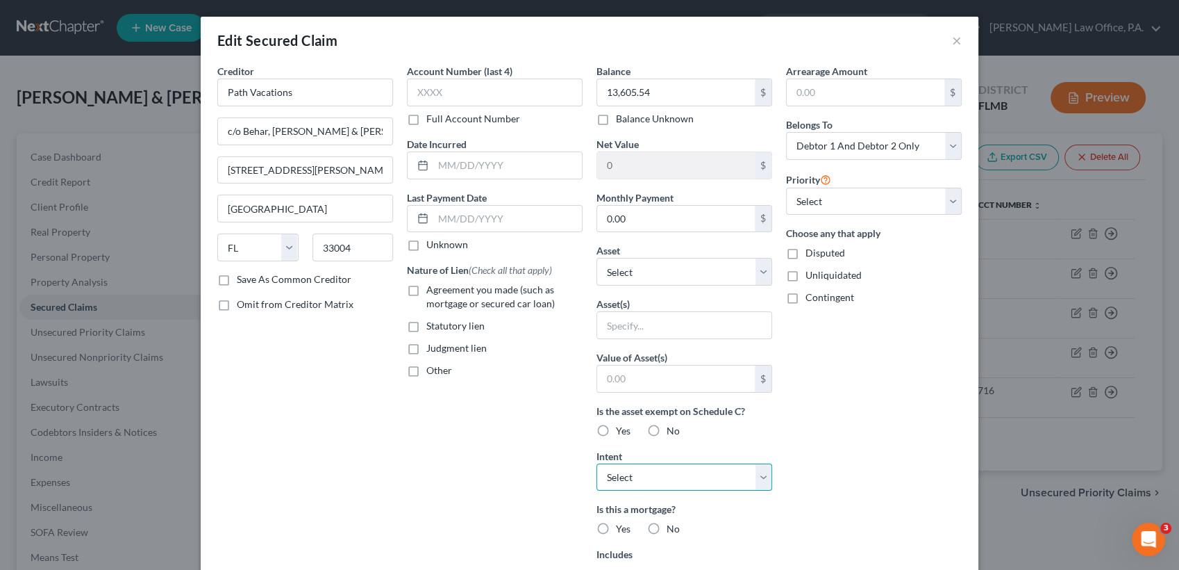
drag, startPoint x: 699, startPoint y: 484, endPoint x: 663, endPoint y: 472, distance: 37.6
click at [663, 472] on select "Select Surrender Redeem Reaffirm Avoid Other" at bounding box center [685, 477] width 176 height 28
select select "0"
click at [597, 463] on select "Select Surrender Redeem Reaffirm Avoid Other" at bounding box center [685, 477] width 176 height 28
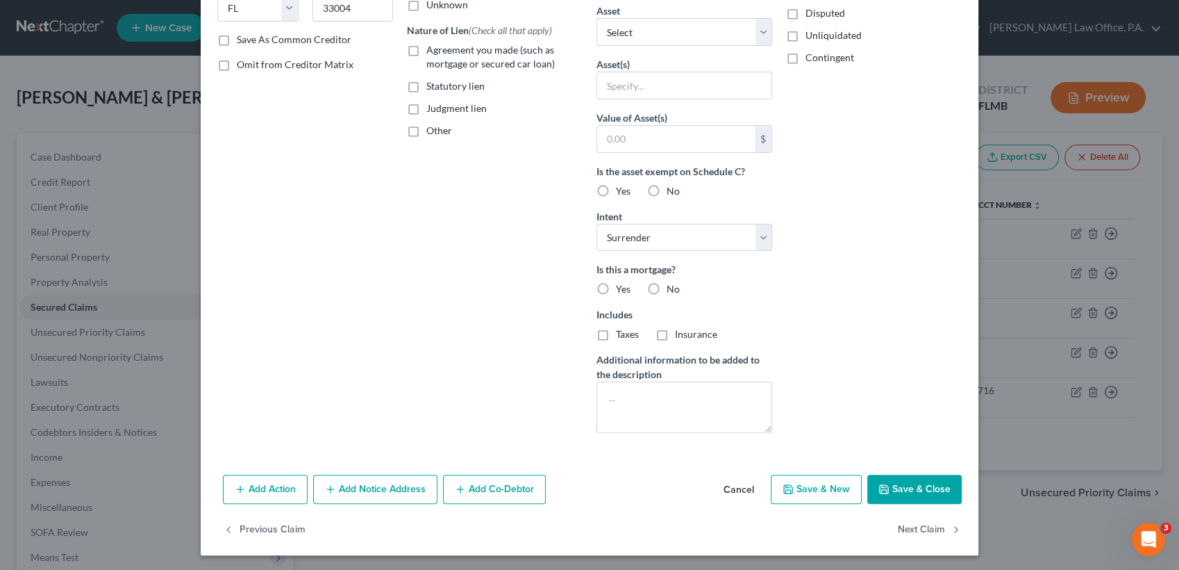
drag, startPoint x: 917, startPoint y: 485, endPoint x: 898, endPoint y: 490, distance: 19.6
click at [898, 490] on button "Save & Close" at bounding box center [915, 488] width 94 height 29
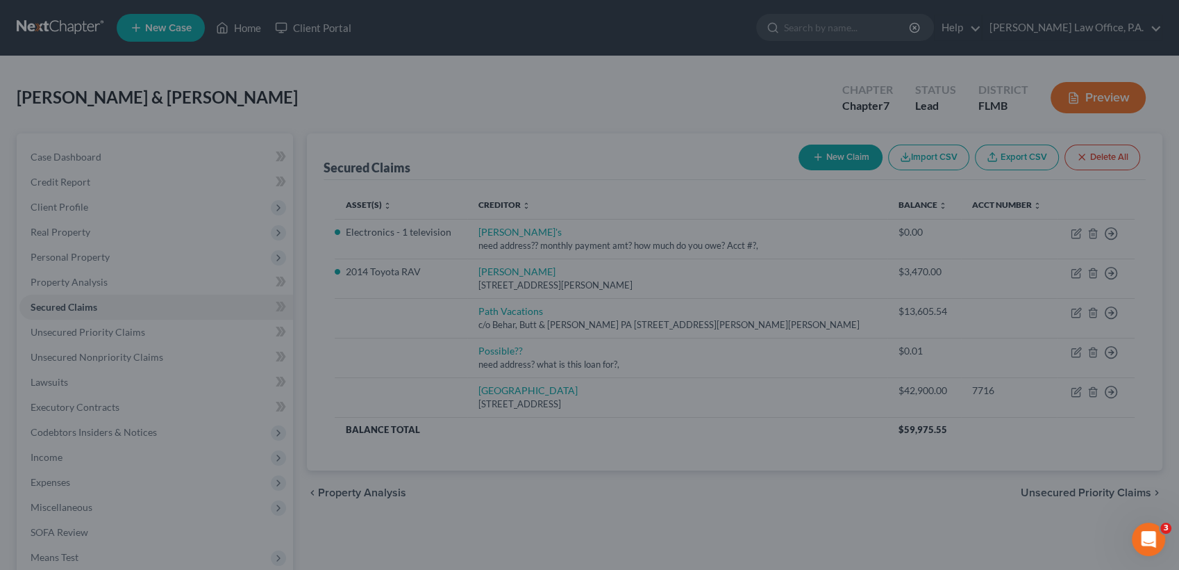
scroll to position [88, 0]
type input "0"
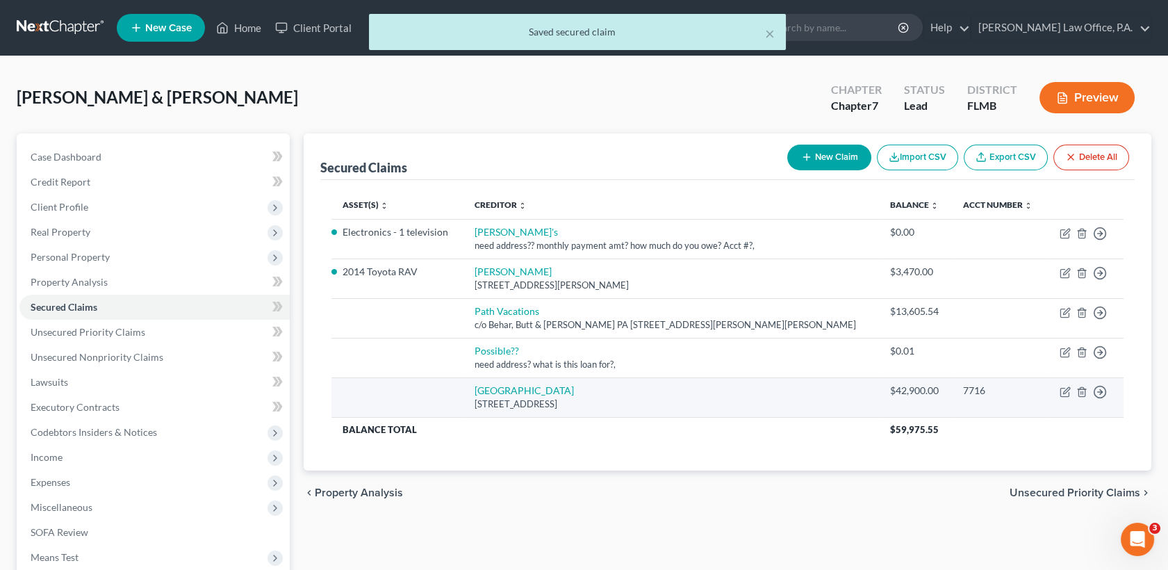
click at [1063, 398] on td "Move to E Move to F Move to G Move to Notice Only" at bounding box center [1084, 397] width 77 height 40
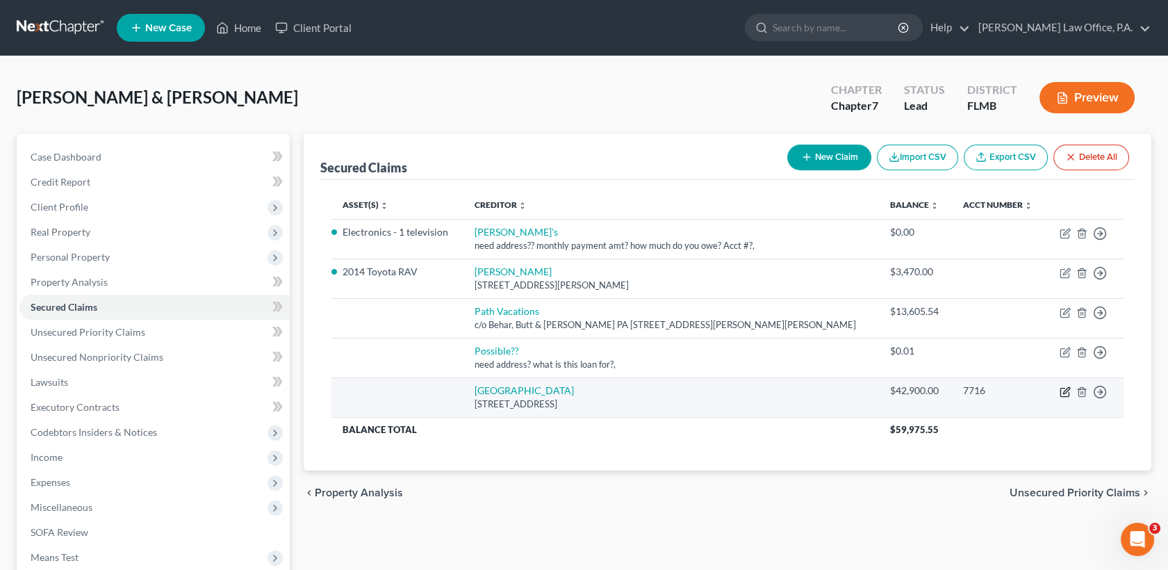
click at [1063, 392] on icon "button" at bounding box center [1064, 391] width 11 height 11
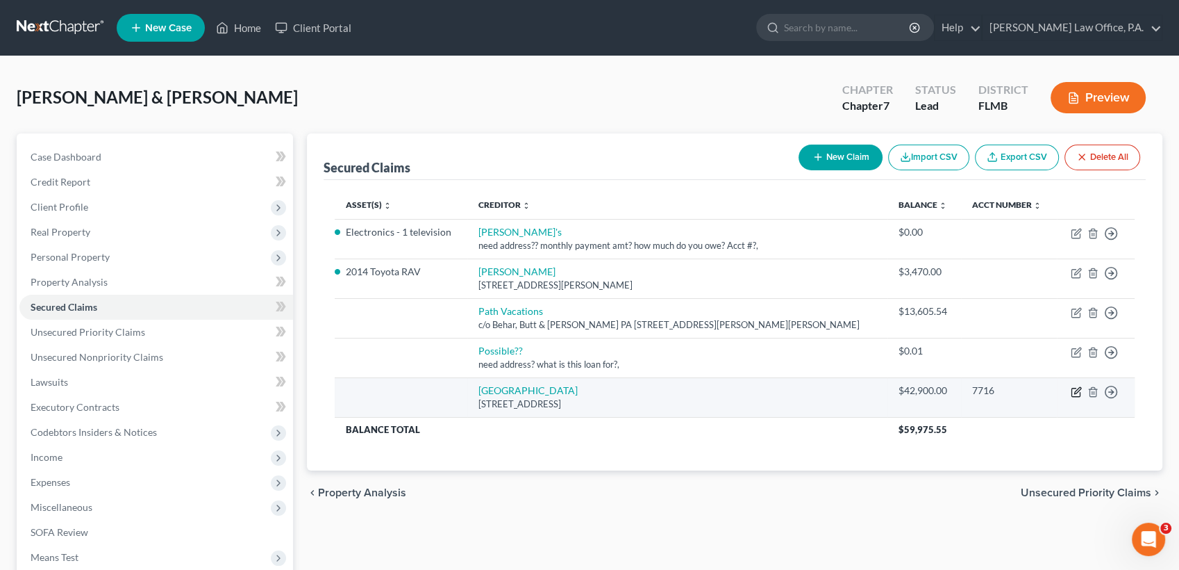
select select "9"
select select "2"
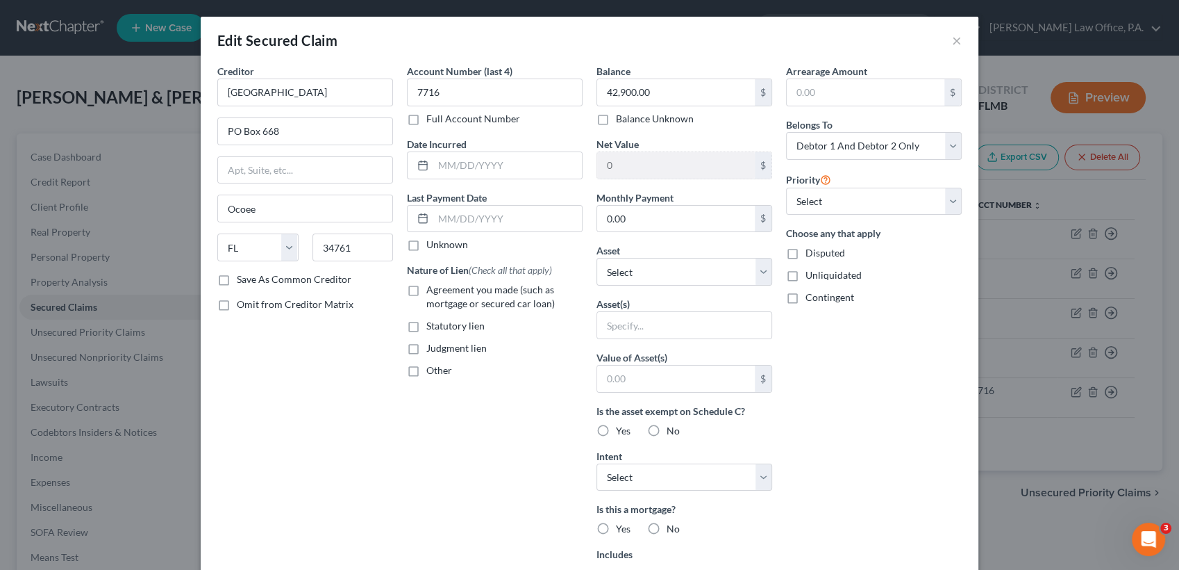
scroll to position [240, 0]
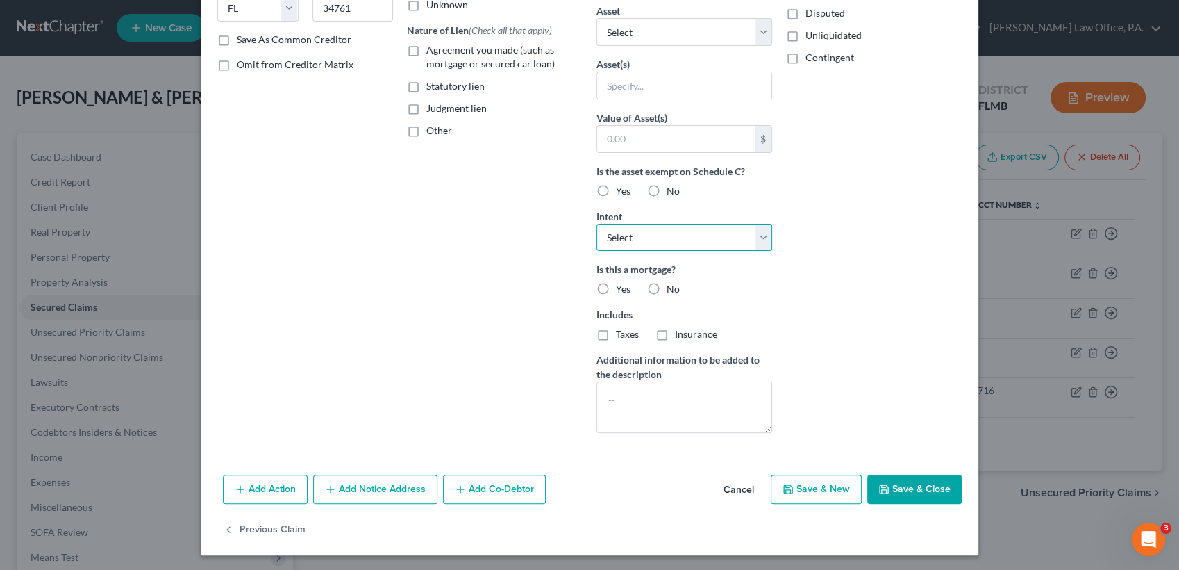
click at [658, 236] on select "Select Surrender Redeem Reaffirm Avoid Other" at bounding box center [685, 238] width 176 height 28
select select "0"
click at [597, 224] on select "Select Surrender Redeem Reaffirm Avoid Other" at bounding box center [685, 238] width 176 height 28
drag, startPoint x: 902, startPoint y: 493, endPoint x: 888, endPoint y: 488, distance: 15.0
click at [888, 488] on button "Save & Close" at bounding box center [915, 488] width 94 height 29
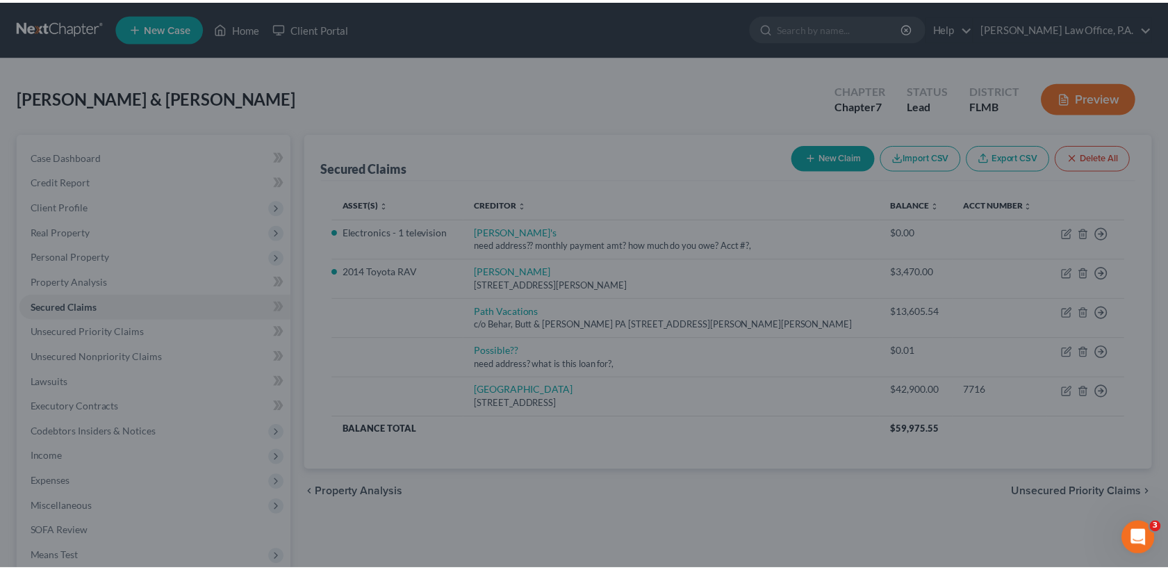
scroll to position [88, 0]
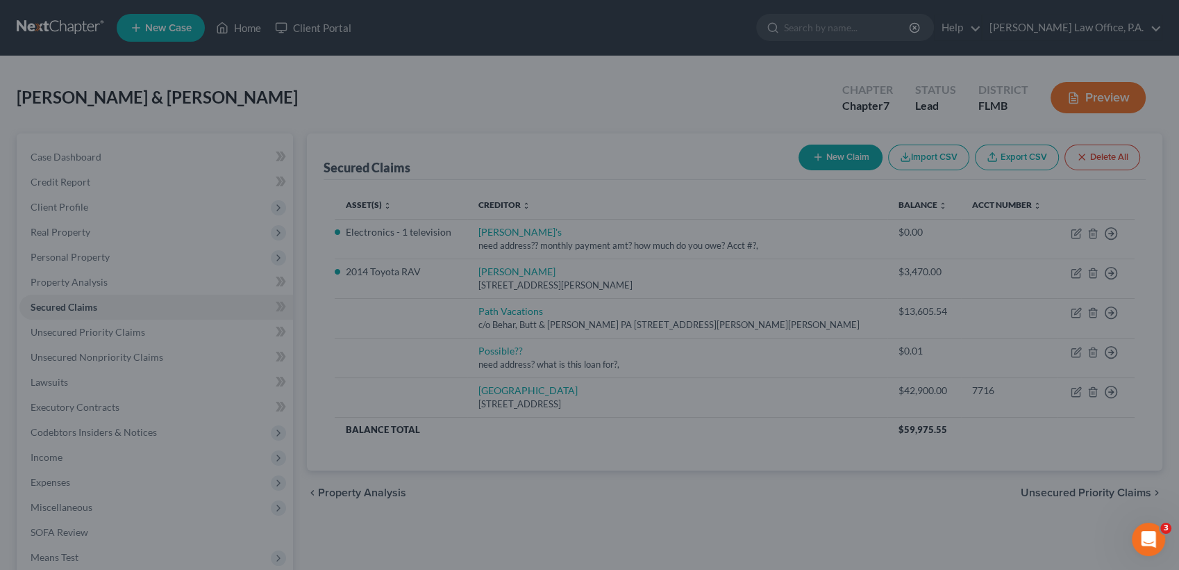
type input "0"
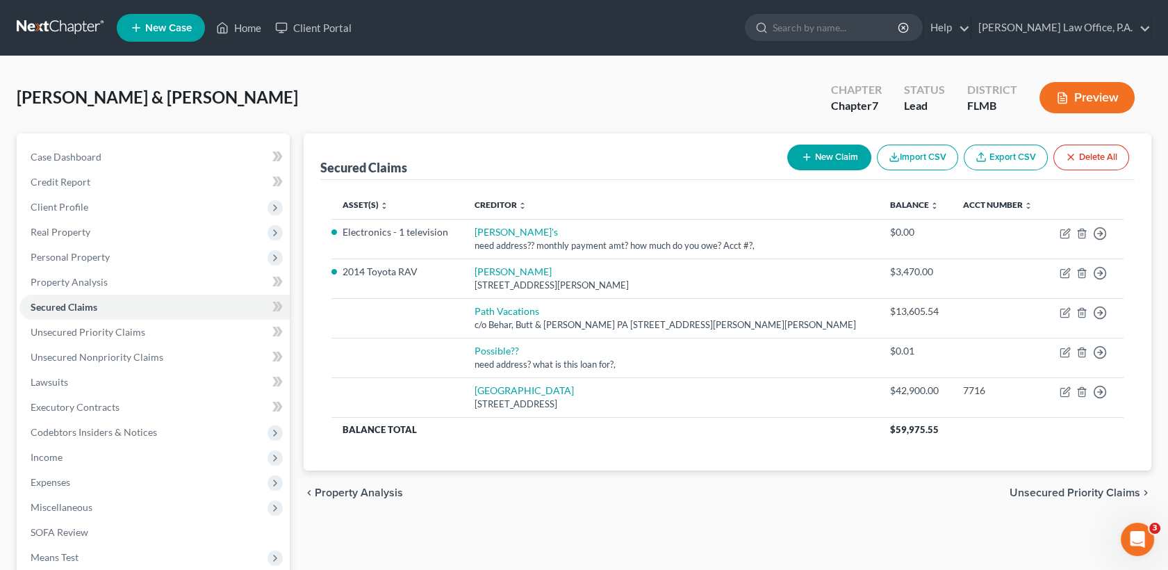
click at [1158, 456] on div "[PERSON_NAME] & [PERSON_NAME] Upgraded Chapter Chapter 7 Status Lead District […" at bounding box center [584, 384] width 1168 height 657
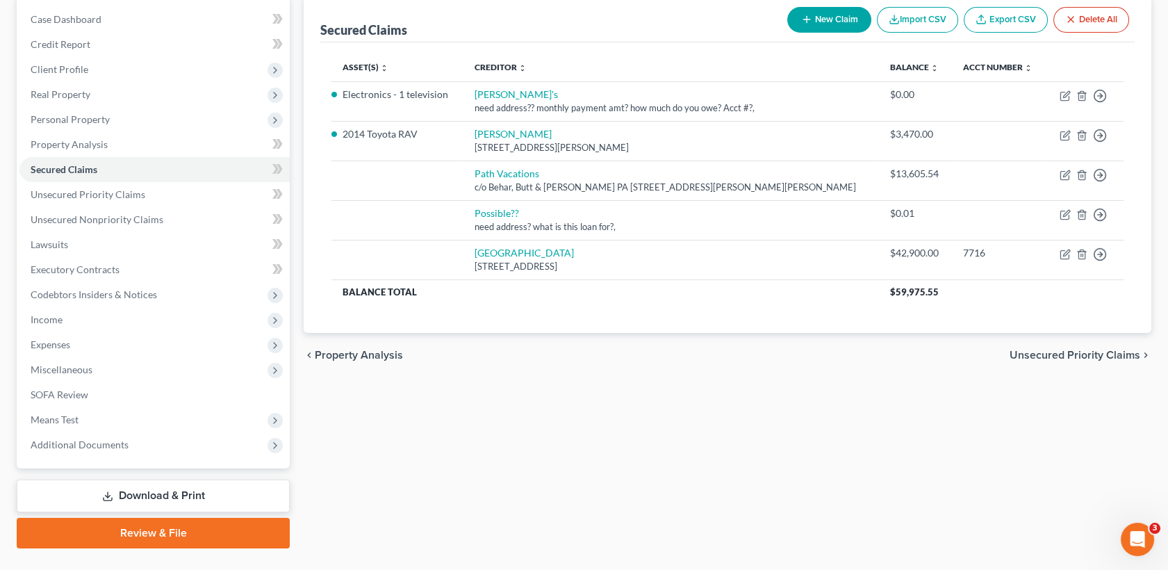
scroll to position [167, 0]
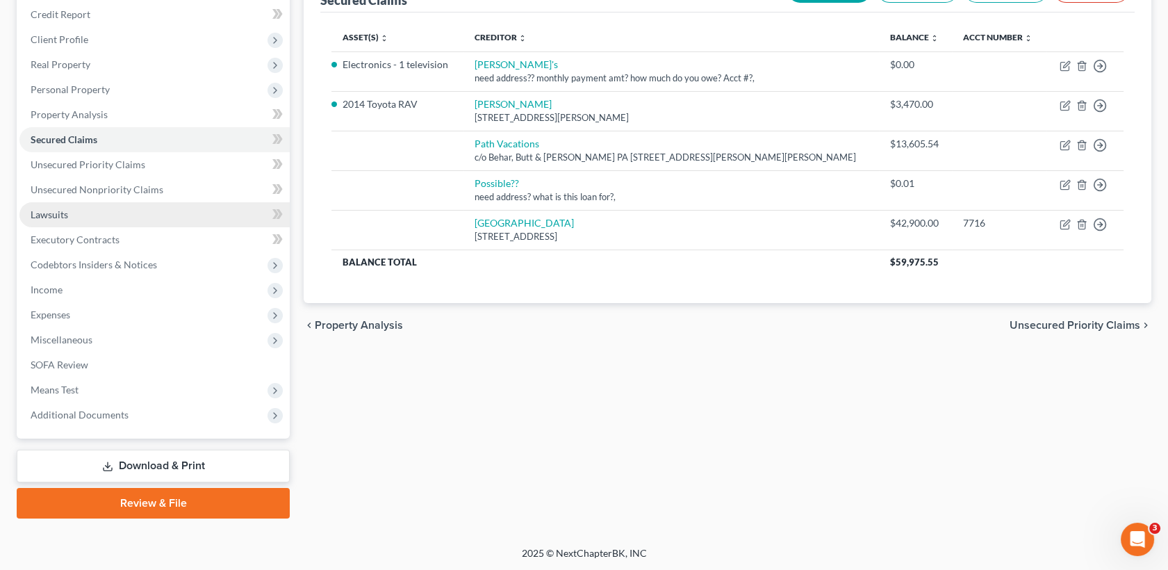
click at [81, 223] on link "Lawsuits" at bounding box center [154, 214] width 270 height 25
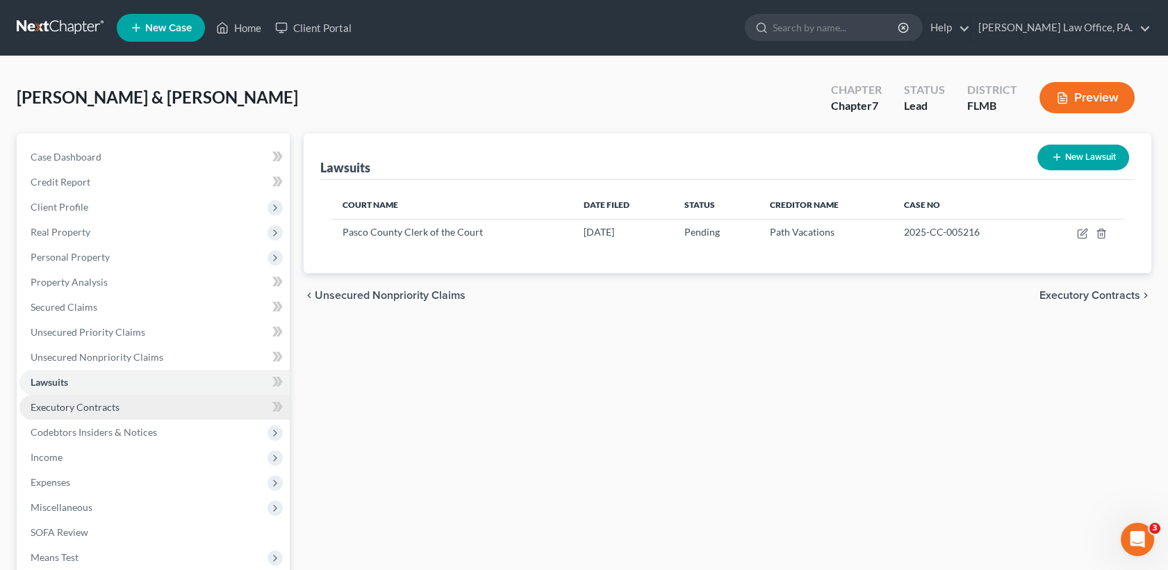
click at [117, 407] on link "Executory Contracts" at bounding box center [154, 407] width 270 height 25
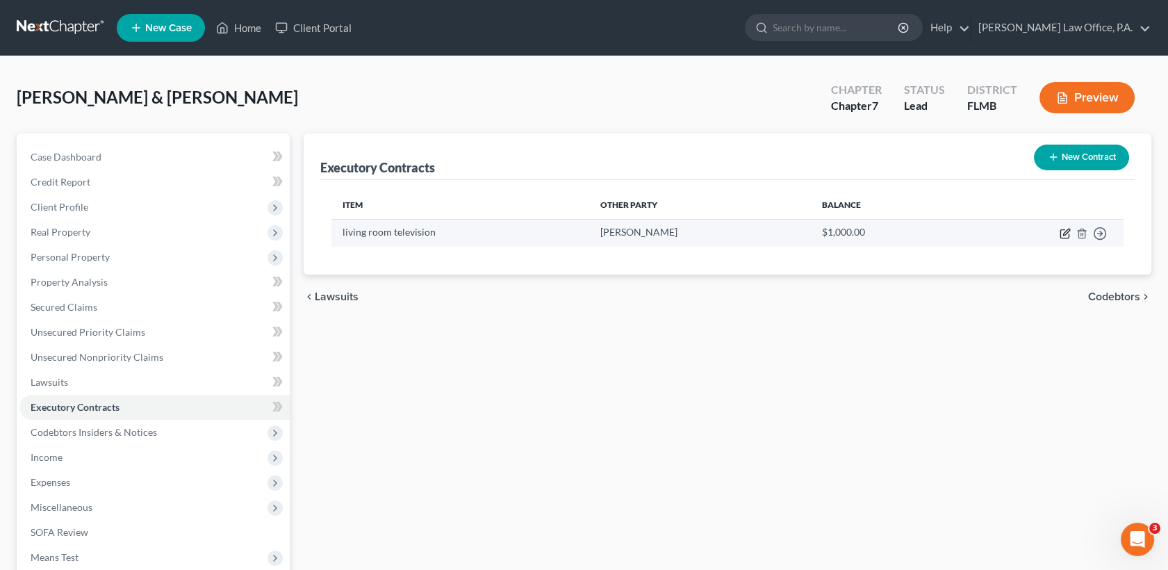
click at [1061, 233] on icon "button" at bounding box center [1064, 233] width 11 height 11
select select "3"
select select "9"
select select "2"
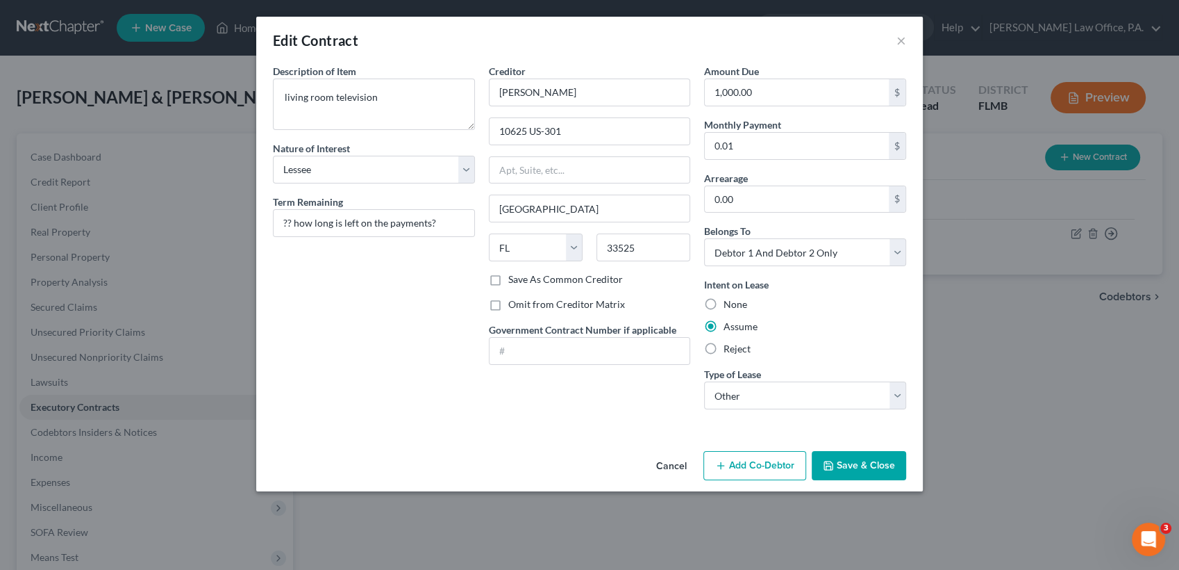
click at [726, 347] on label "Reject" at bounding box center [737, 349] width 27 height 14
click at [729, 347] on input "Reject" at bounding box center [733, 346] width 9 height 9
radio input "true"
drag, startPoint x: 447, startPoint y: 227, endPoint x: 213, endPoint y: 241, distance: 233.8
click at [213, 241] on div "Edit Contract × Description of non-residential real property * Description of I…" at bounding box center [589, 285] width 1179 height 570
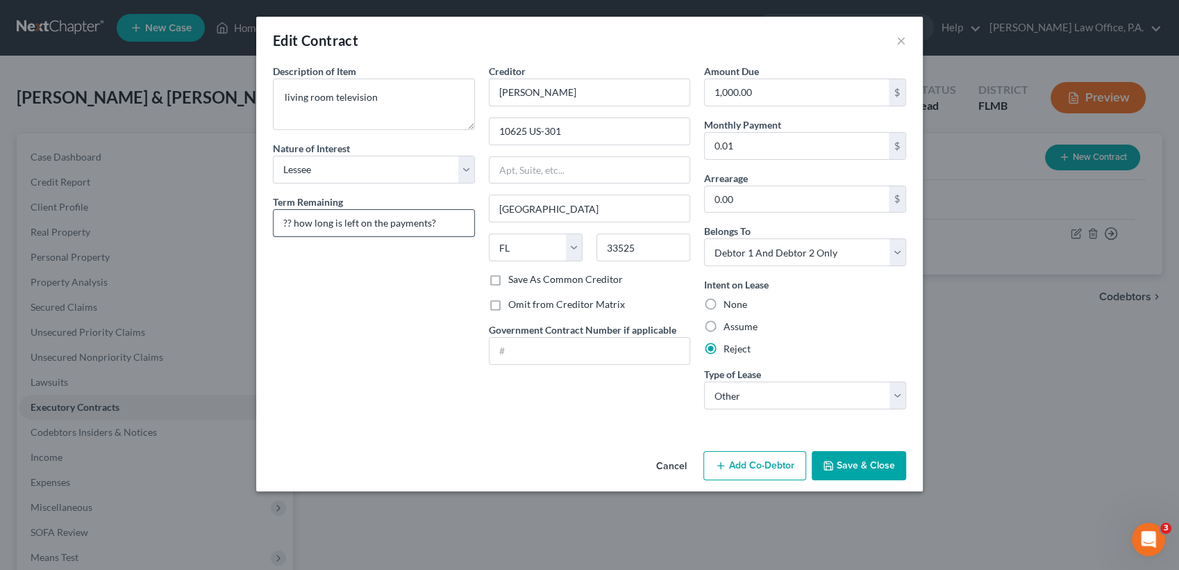
drag, startPoint x: 213, startPoint y: 241, endPoint x: 456, endPoint y: 218, distance: 243.5
click at [456, 218] on input "?? how long is left on the payments?" at bounding box center [374, 223] width 201 height 26
type input "?"
type input "8 months"
drag, startPoint x: 334, startPoint y: 94, endPoint x: 211, endPoint y: 96, distance: 123.0
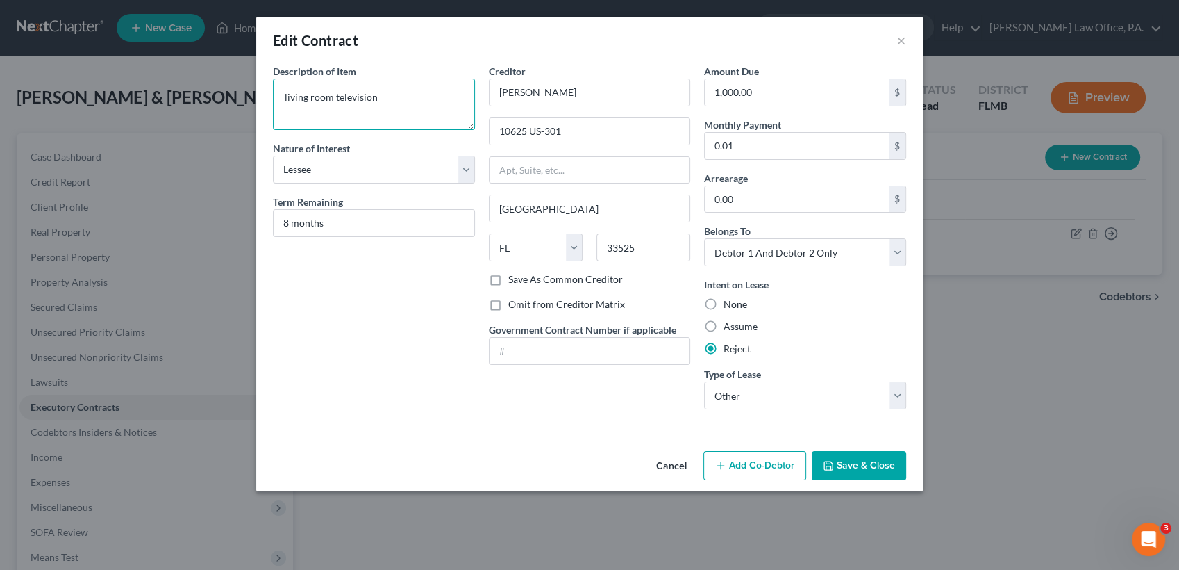
click at [211, 96] on div "Edit Contract × Description of non-residential real property * Description of I…" at bounding box center [589, 285] width 1179 height 570
type textarea "1 television"
click at [848, 458] on button "Save & Close" at bounding box center [859, 465] width 94 height 29
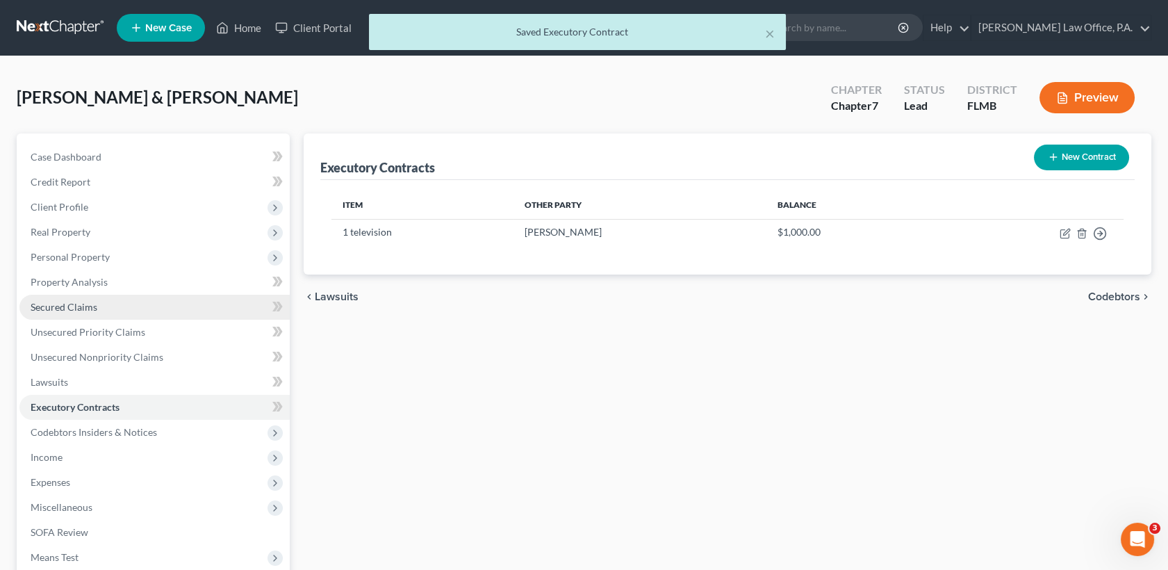
click at [101, 314] on link "Secured Claims" at bounding box center [154, 307] width 270 height 25
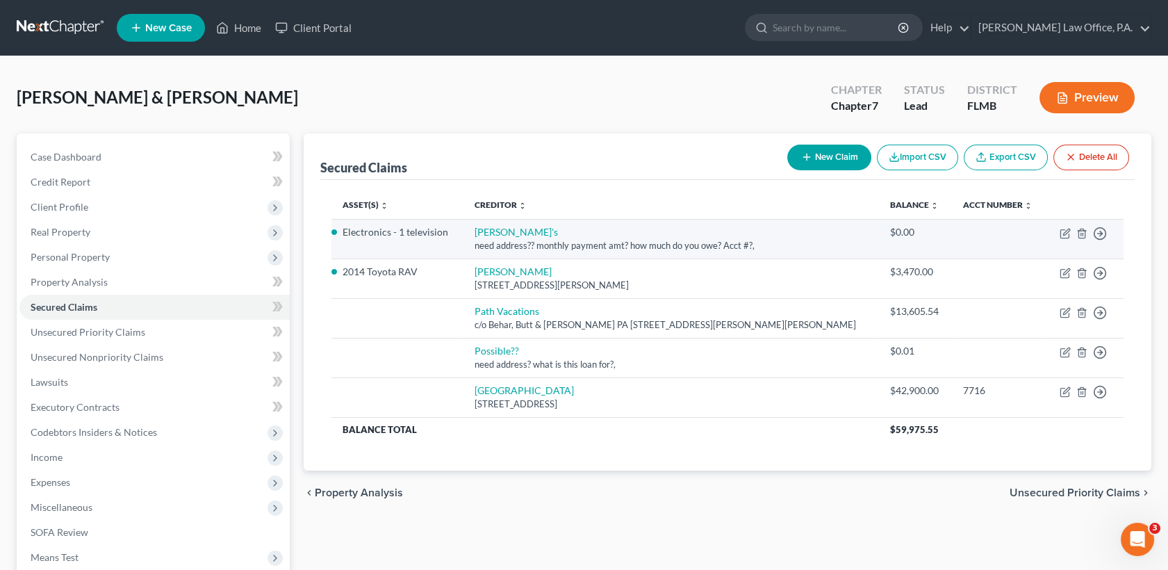
click at [1081, 226] on td "Move to E Move to F Move to G Move to Notice Only" at bounding box center [1084, 239] width 77 height 40
click at [1083, 229] on icon "button" at bounding box center [1081, 233] width 6 height 9
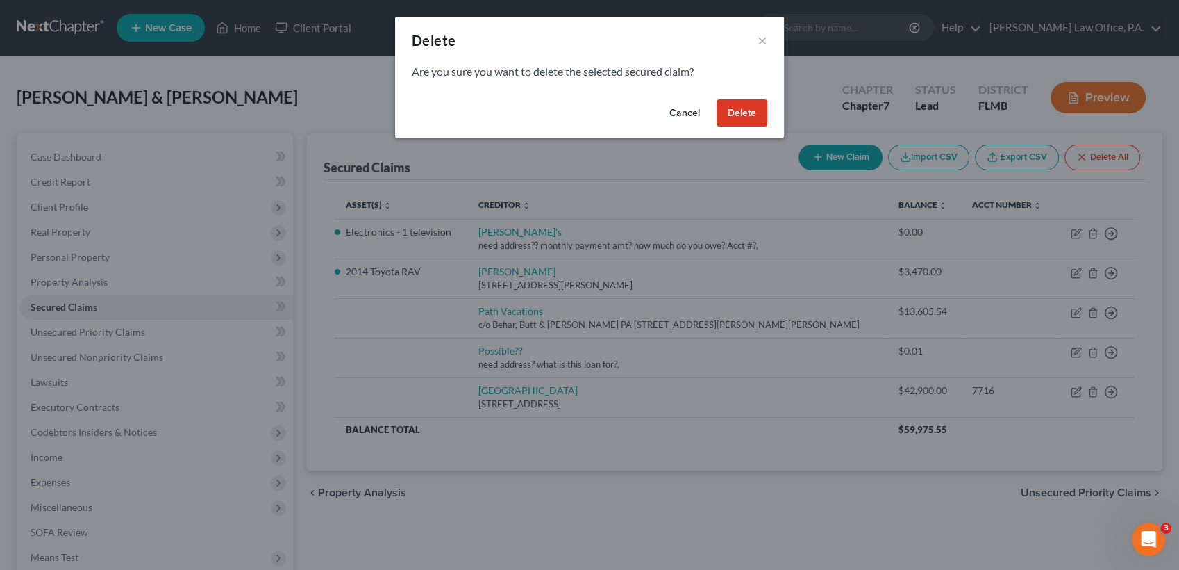
click at [747, 119] on button "Delete" at bounding box center [742, 113] width 51 height 28
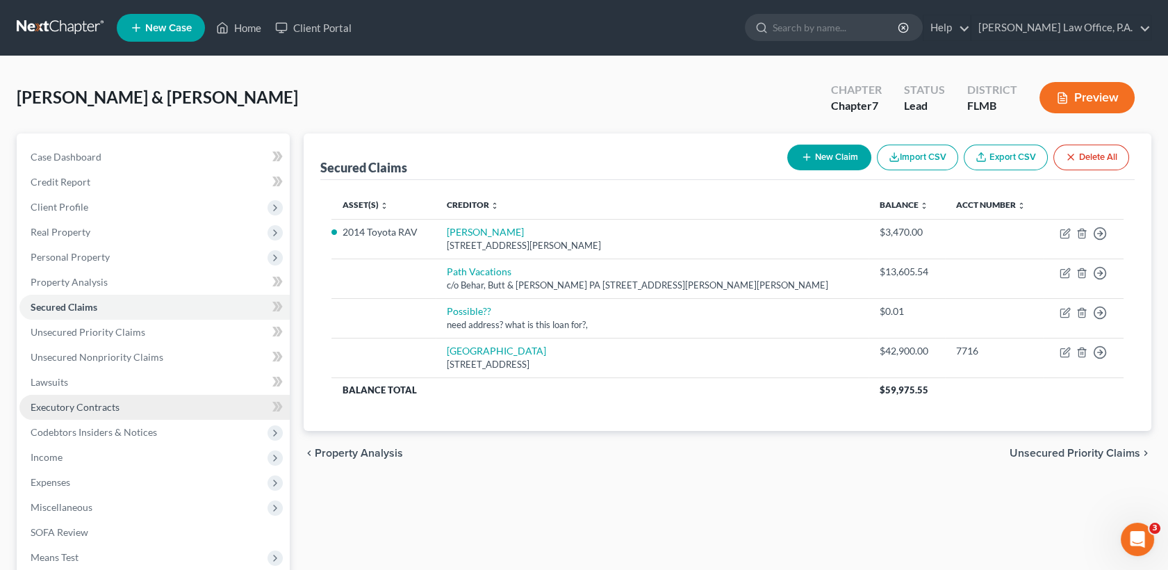
click at [133, 408] on link "Executory Contracts" at bounding box center [154, 407] width 270 height 25
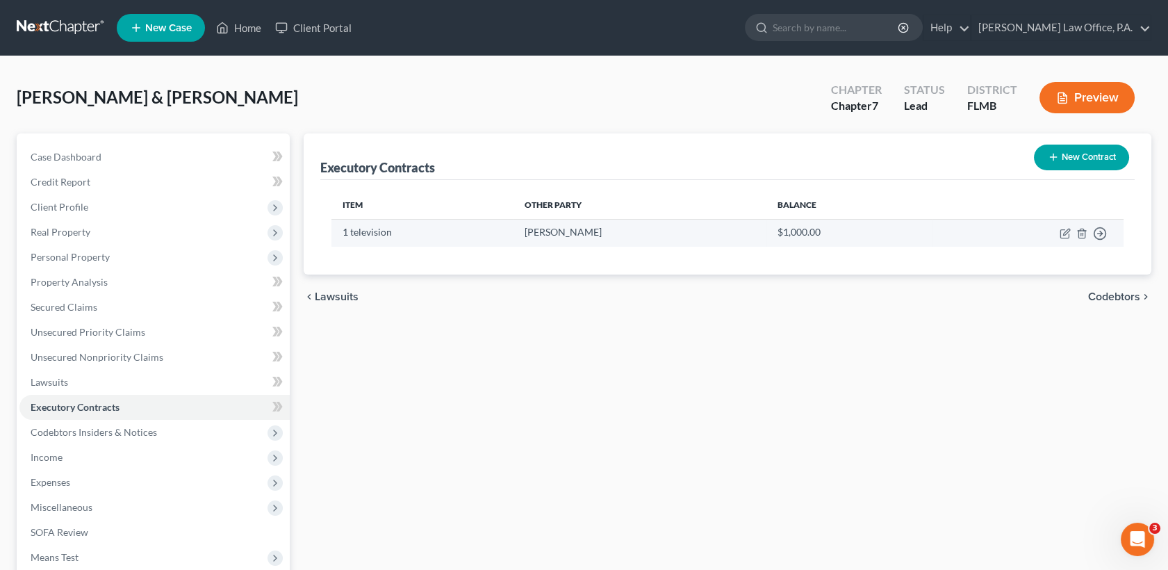
click at [1058, 235] on td "Move to D Move to E Move to F Move to Notice Only" at bounding box center [1027, 232] width 191 height 27
click at [1063, 236] on icon "button" at bounding box center [1064, 233] width 11 height 11
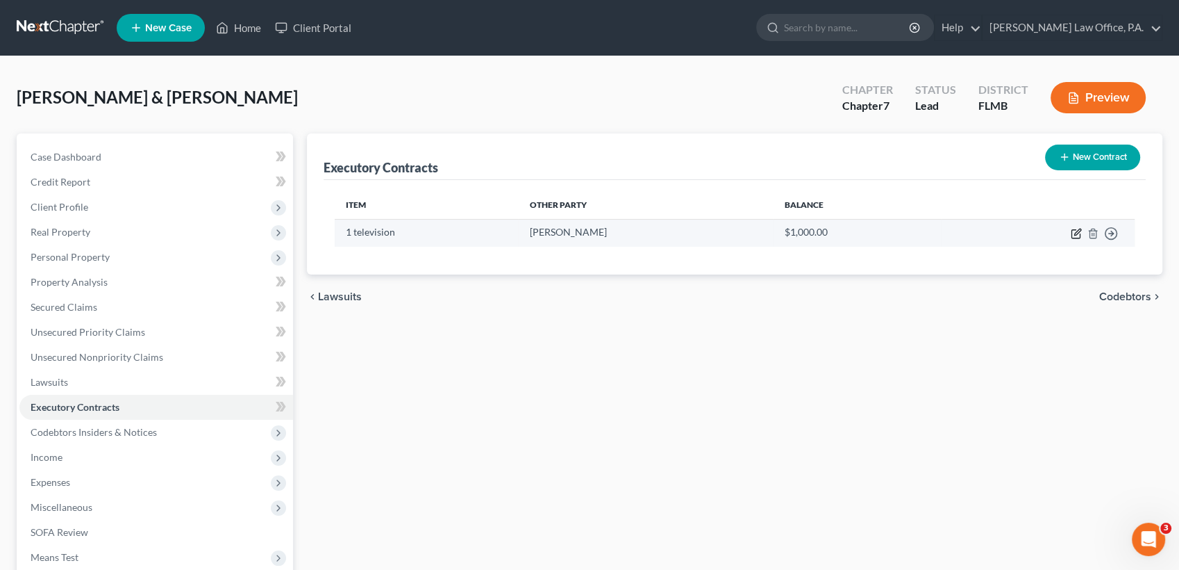
select select "3"
select select "9"
select select "2"
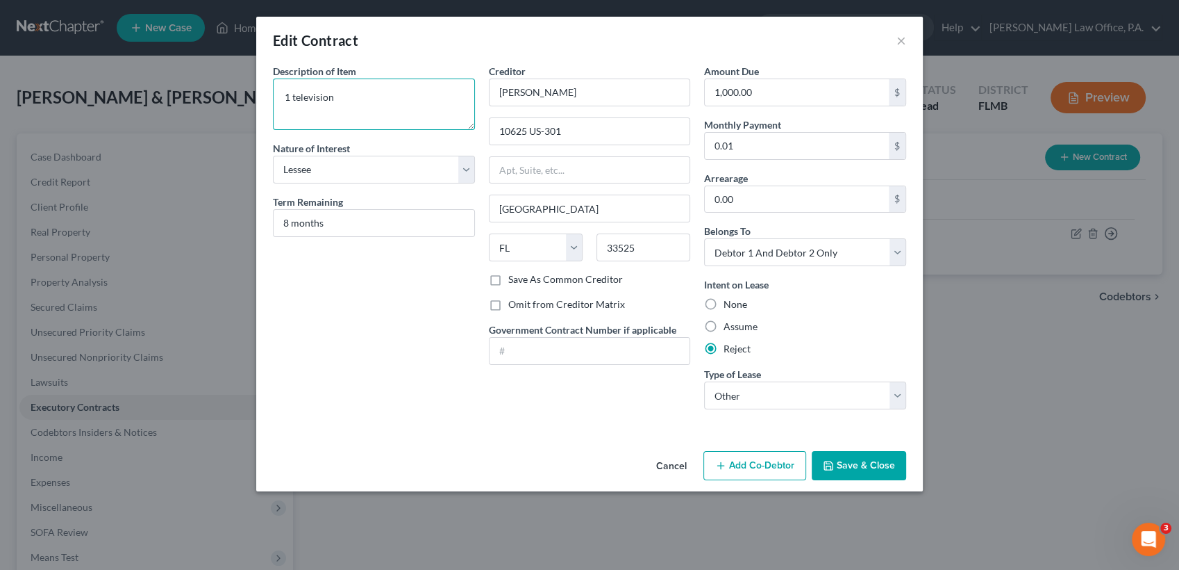
click at [361, 101] on textarea "1 television" at bounding box center [374, 103] width 202 height 51
type textarea "1 television and 1 bedframe set"
click at [781, 147] on input "0.01" at bounding box center [797, 146] width 184 height 26
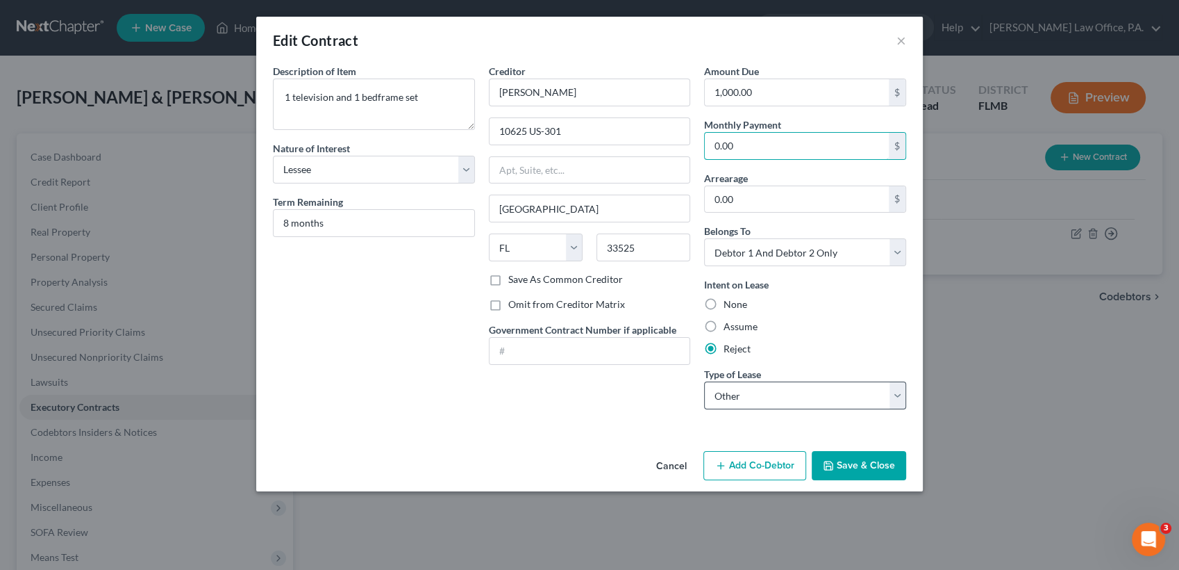
type input "0.00"
click at [814, 400] on select "Select Real Estate Car Other" at bounding box center [805, 395] width 202 height 28
click at [432, 81] on textarea "1 television and 1 bedframe set" at bounding box center [374, 103] width 202 height 51
type textarea "1 television and 1 bedframe"
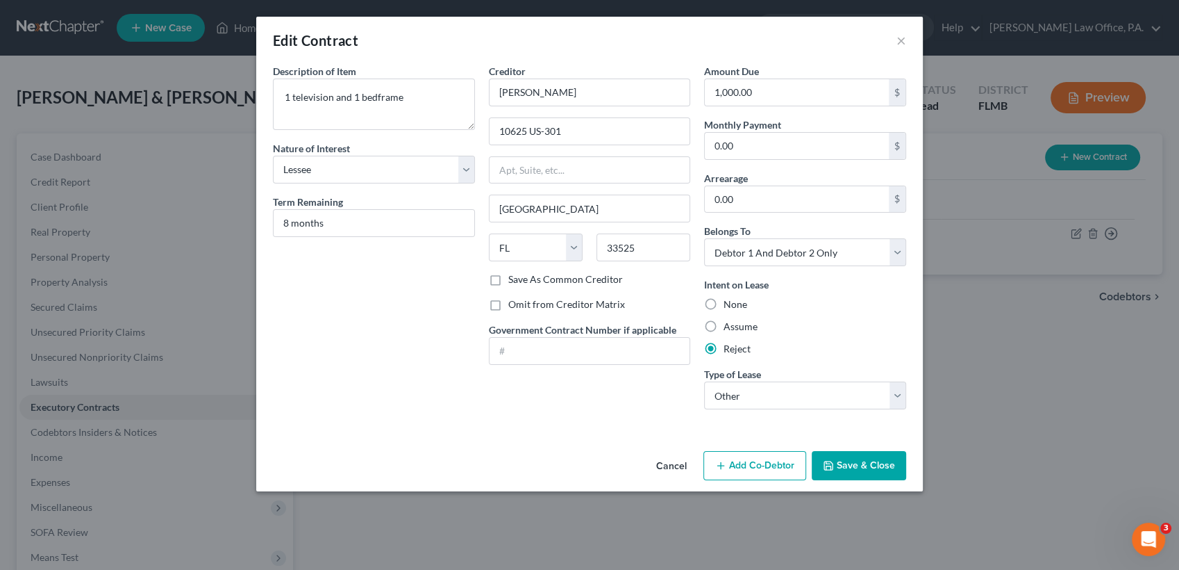
click at [887, 474] on button "Save & Close" at bounding box center [859, 465] width 94 height 29
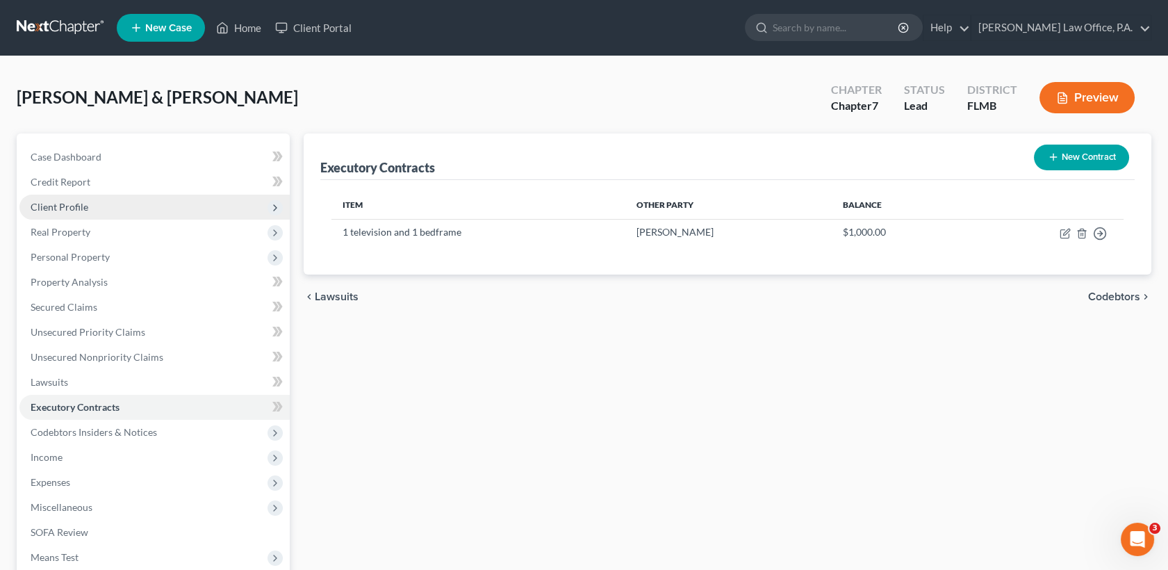
click at [99, 210] on span "Client Profile" at bounding box center [154, 206] width 270 height 25
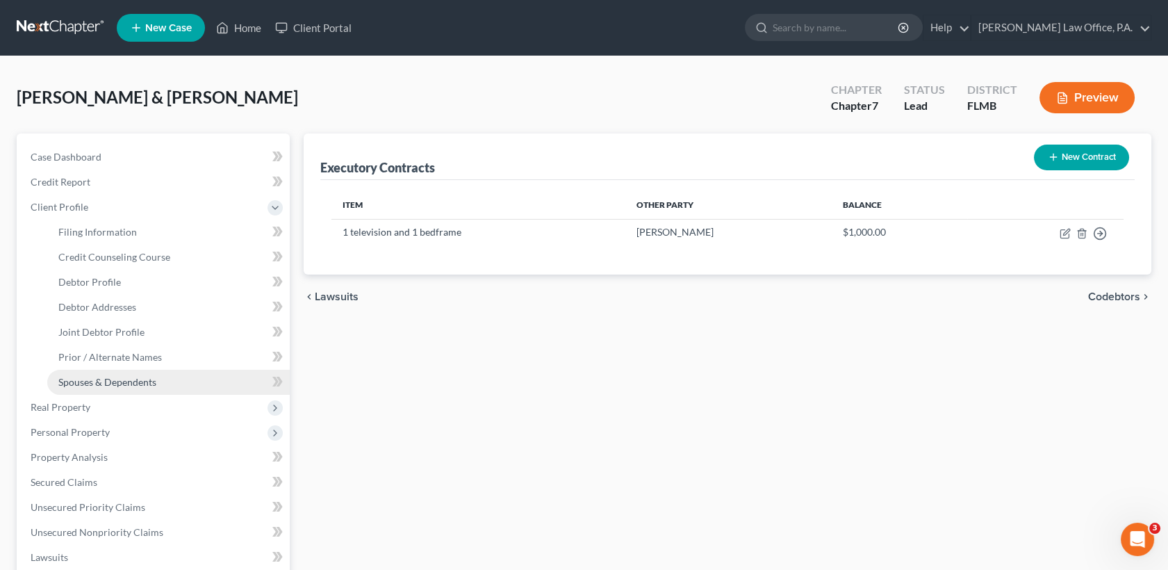
click at [140, 381] on span "Spouses & Dependents" at bounding box center [107, 382] width 98 height 12
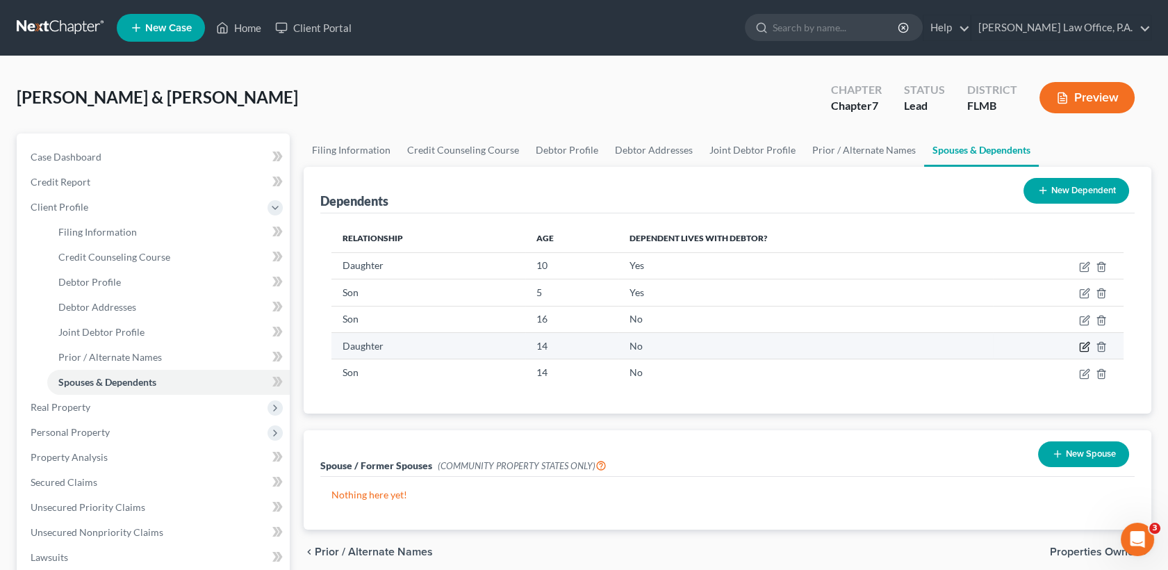
click at [1085, 347] on icon "button" at bounding box center [1084, 346] width 11 height 11
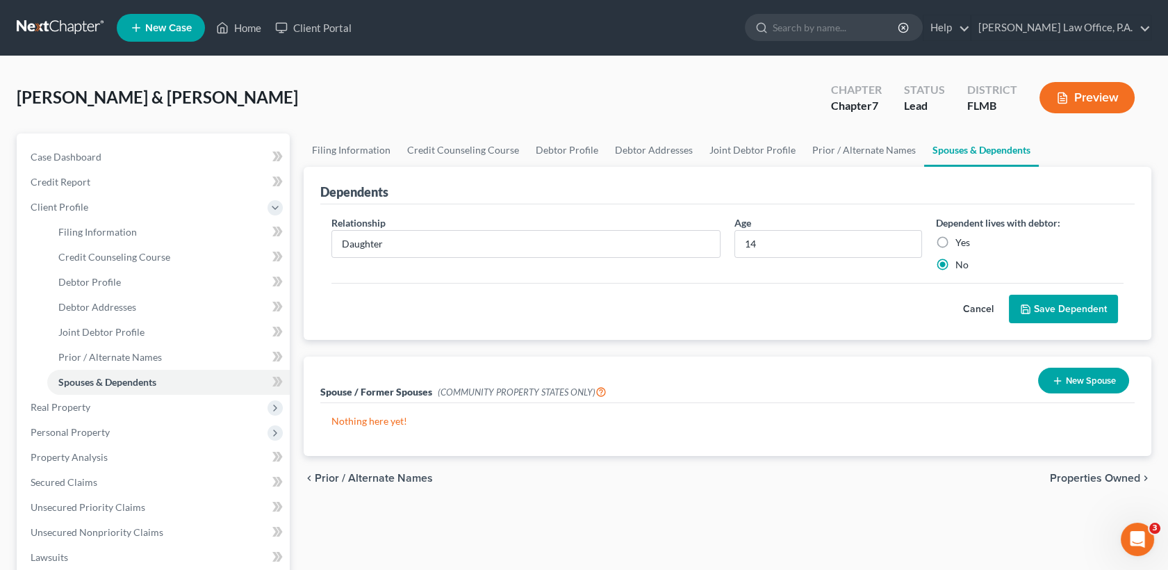
click at [955, 236] on label "Yes" at bounding box center [962, 242] width 15 height 14
click at [961, 236] on input "Yes" at bounding box center [965, 239] width 9 height 9
radio input "true"
click at [1061, 307] on button "Save Dependent" at bounding box center [1063, 309] width 109 height 29
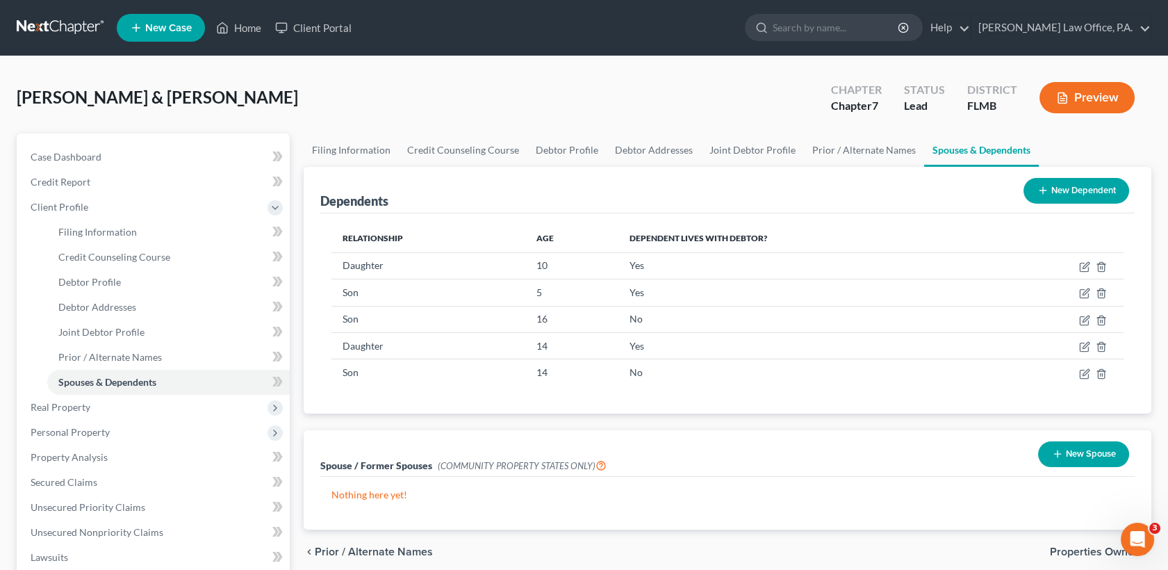
scroll to position [342, 0]
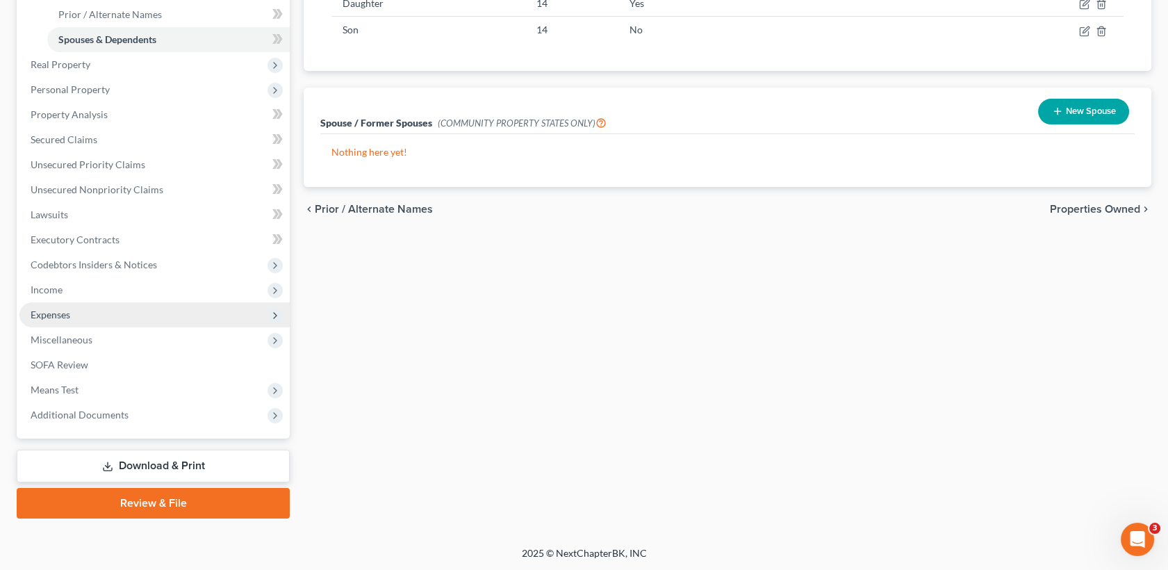
click at [126, 318] on span "Expenses" at bounding box center [154, 314] width 270 height 25
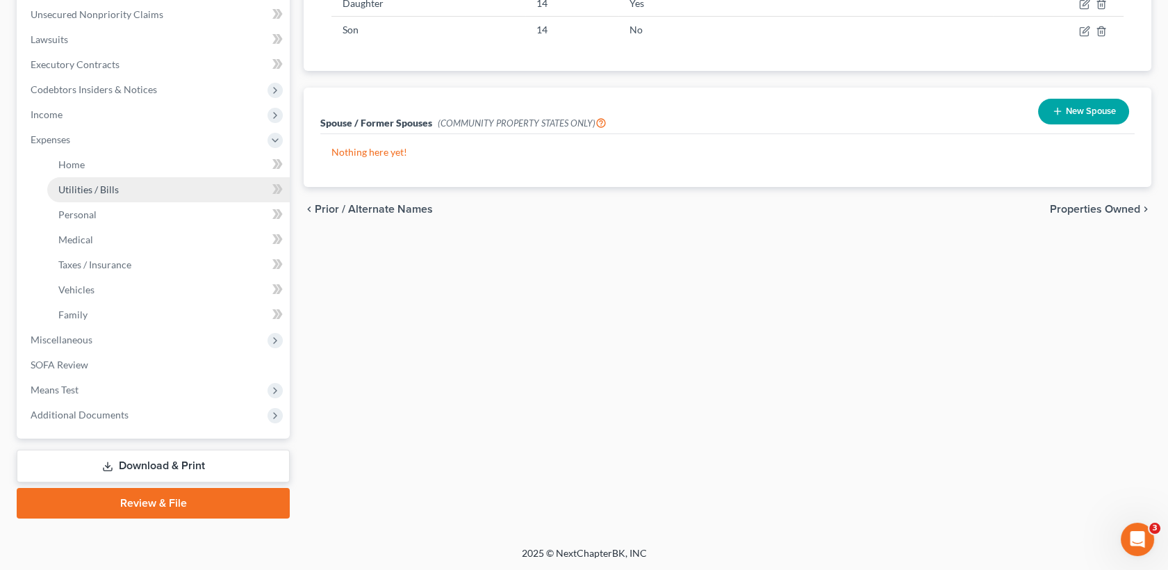
click at [163, 190] on link "Utilities / Bills" at bounding box center [168, 189] width 242 height 25
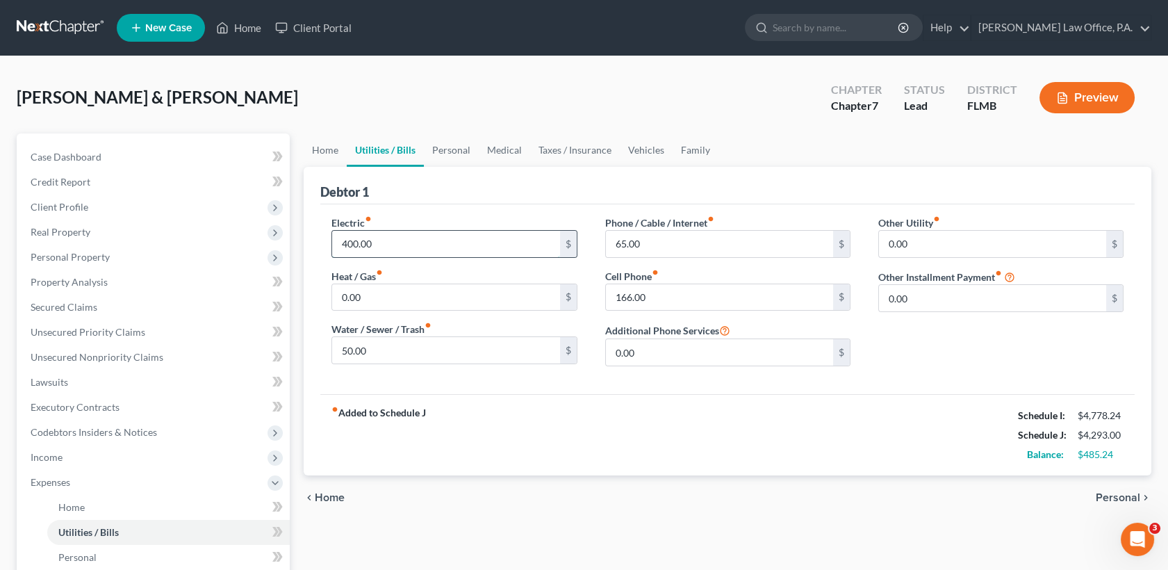
click at [456, 247] on input "400.00" at bounding box center [445, 244] width 227 height 26
click at [478, 258] on div "Electric fiber_manual_record 400.00 $ Heat / Gas fiber_manual_record 0.00 $ Wat…" at bounding box center [453, 296] width 273 height 162
click at [406, 247] on input "400.00" at bounding box center [445, 244] width 227 height 26
type input "800"
click at [1111, 356] on div "Other Utility fiber_manual_record 0.00 $ Other Installment Payment fiber_manual…" at bounding box center [1000, 296] width 273 height 162
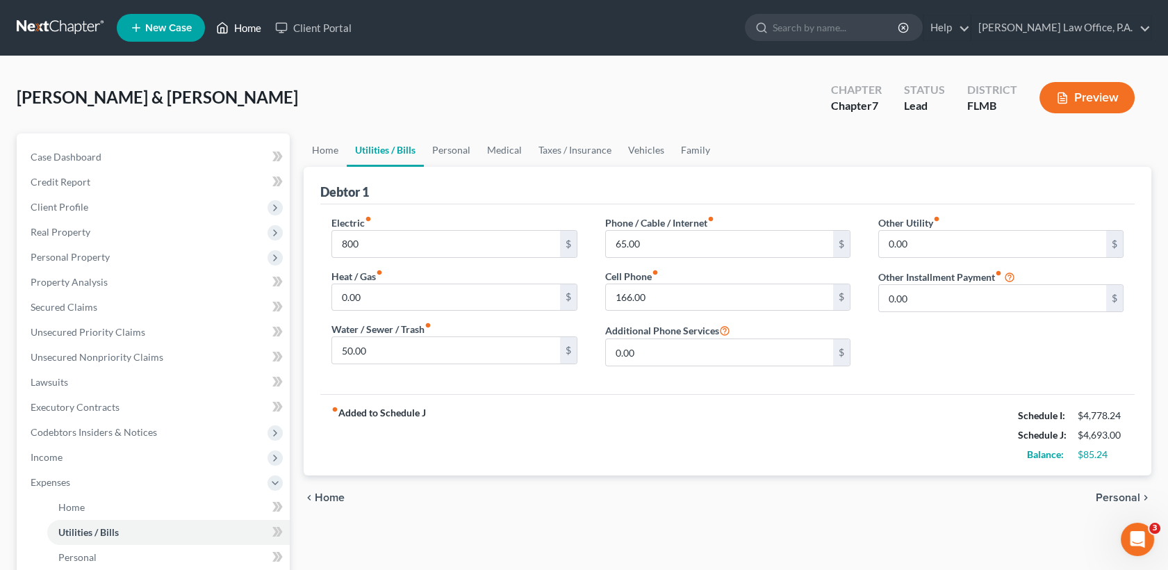
click at [242, 24] on link "Home" at bounding box center [238, 27] width 59 height 25
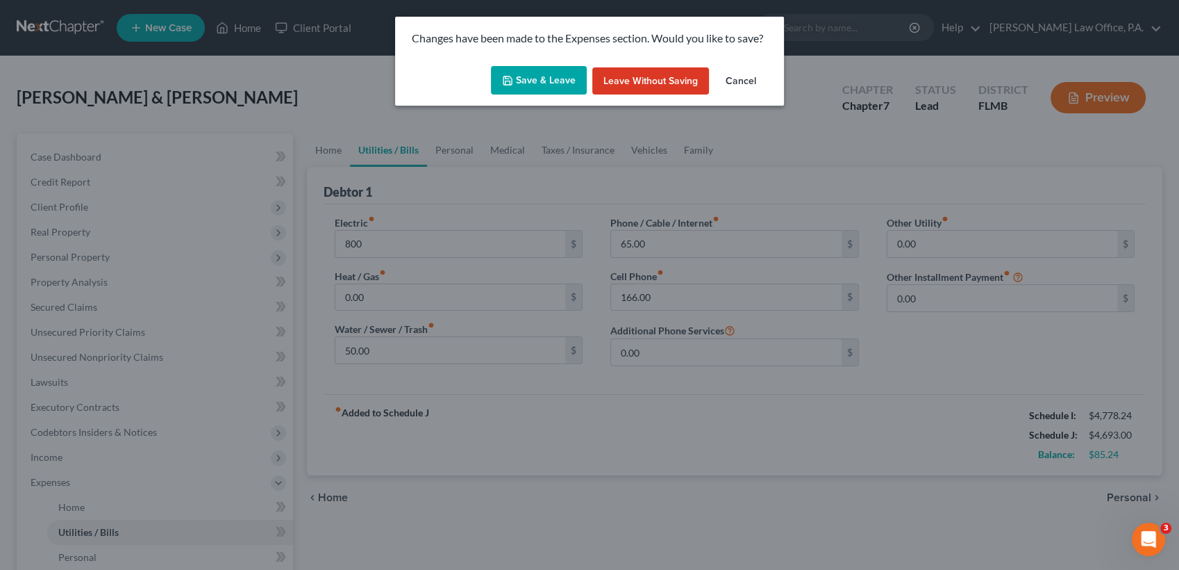
click at [547, 76] on button "Save & Leave" at bounding box center [539, 80] width 96 height 29
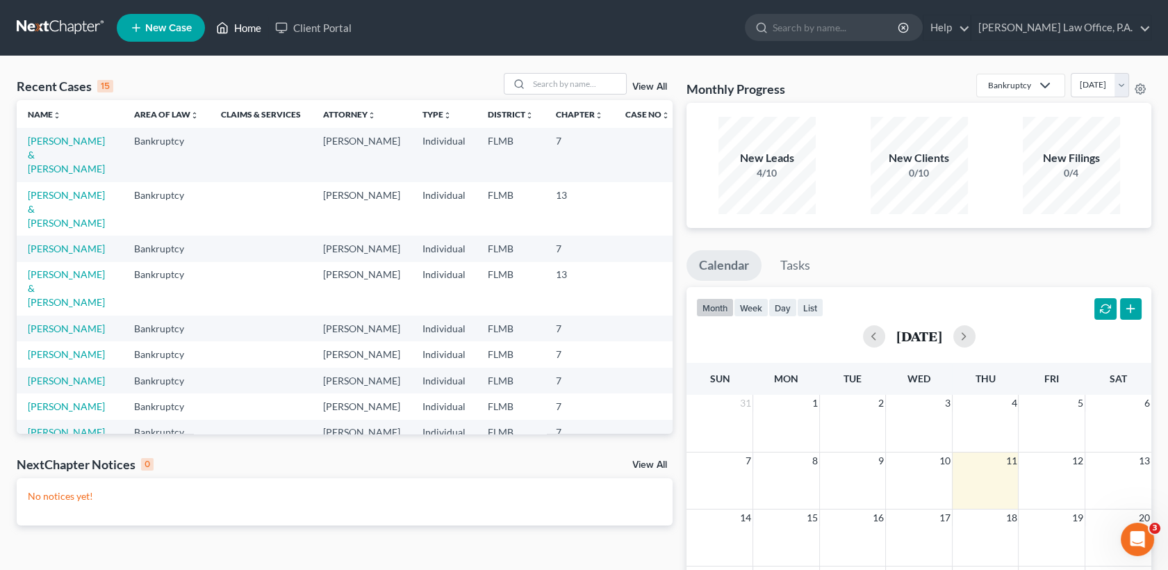
click at [248, 28] on link "Home" at bounding box center [238, 27] width 59 height 25
